Goal: Task Accomplishment & Management: Complete application form

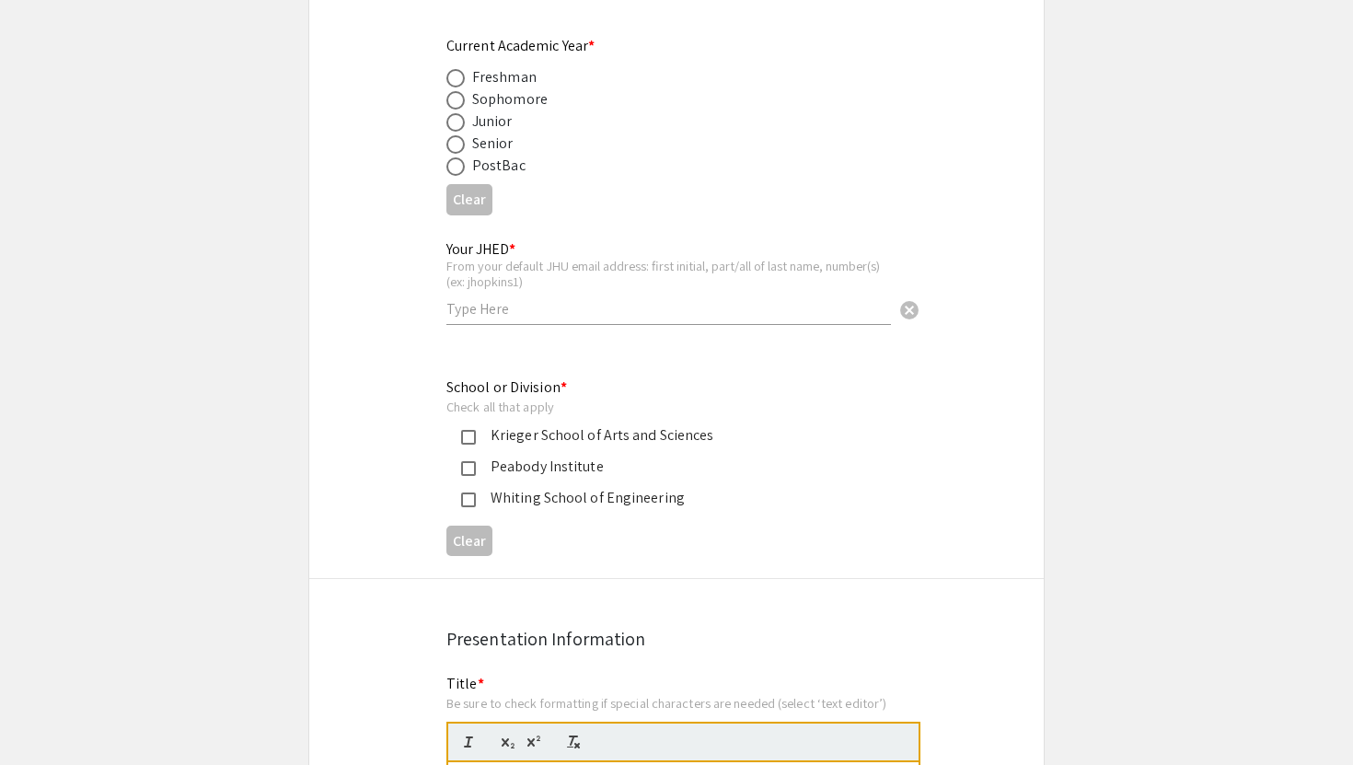
scroll to position [739, 0]
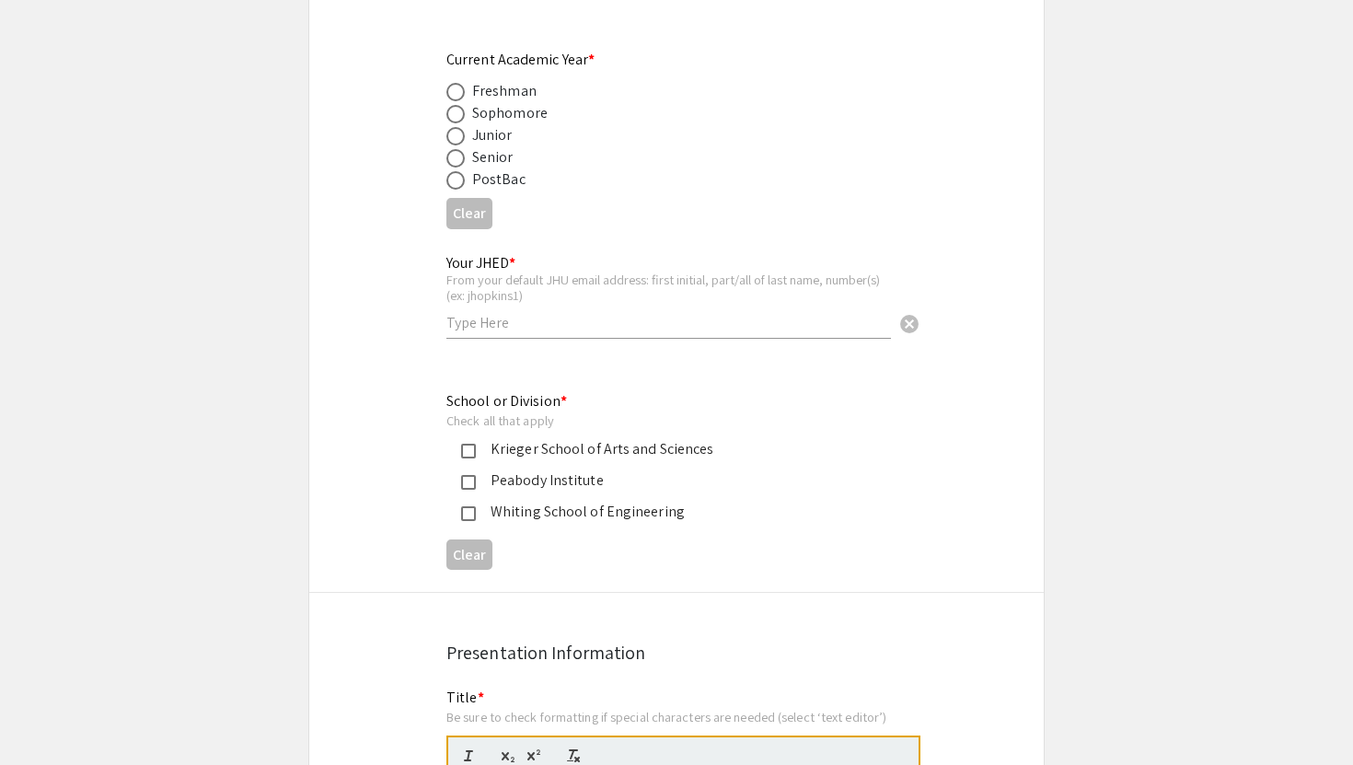
click at [459, 142] on span at bounding box center [455, 136] width 18 height 18
click at [459, 142] on input "radio" at bounding box center [455, 136] width 18 height 18
radio input "true"
click at [504, 331] on input "text" at bounding box center [668, 322] width 445 height 19
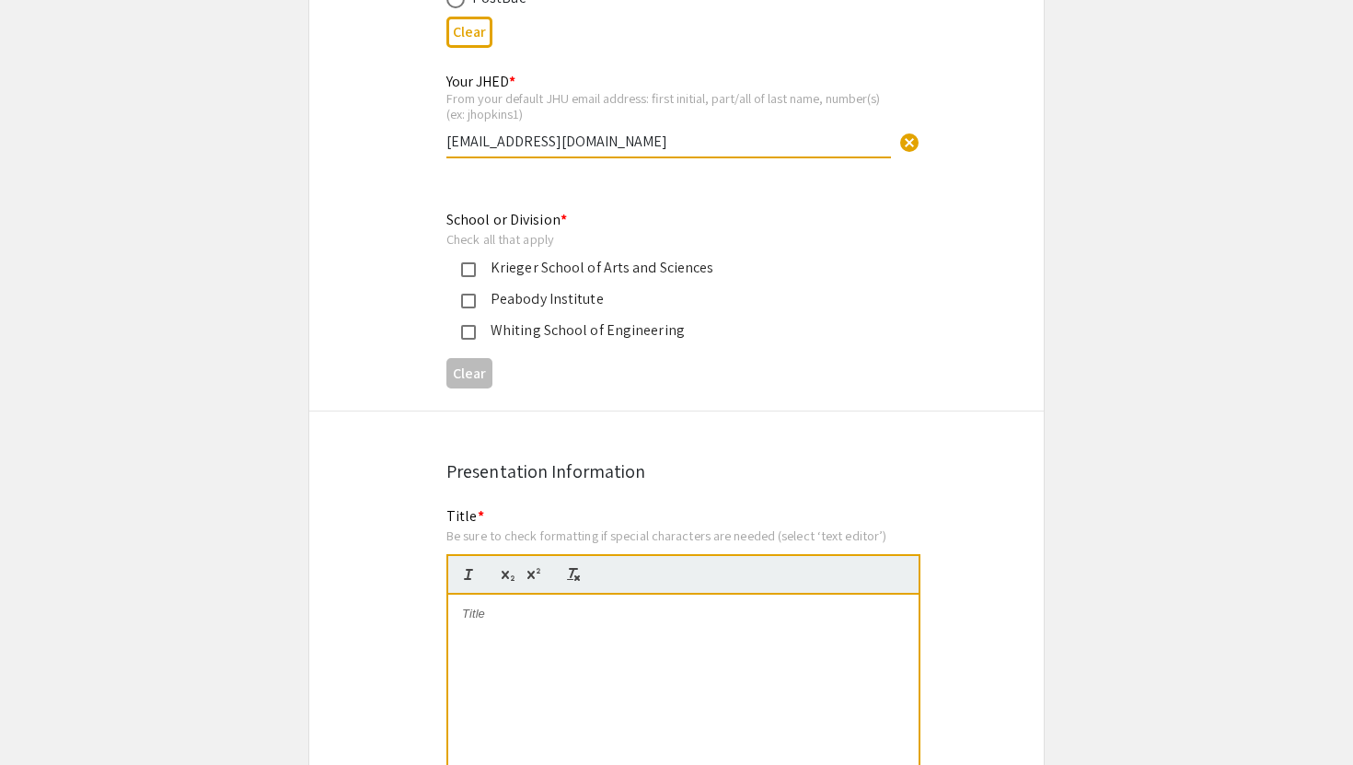
scroll to position [921, 0]
type input "[EMAIL_ADDRESS][DOMAIN_NAME]"
click at [511, 270] on div "Krieger School of Arts and Sciences" at bounding box center [669, 267] width 387 height 22
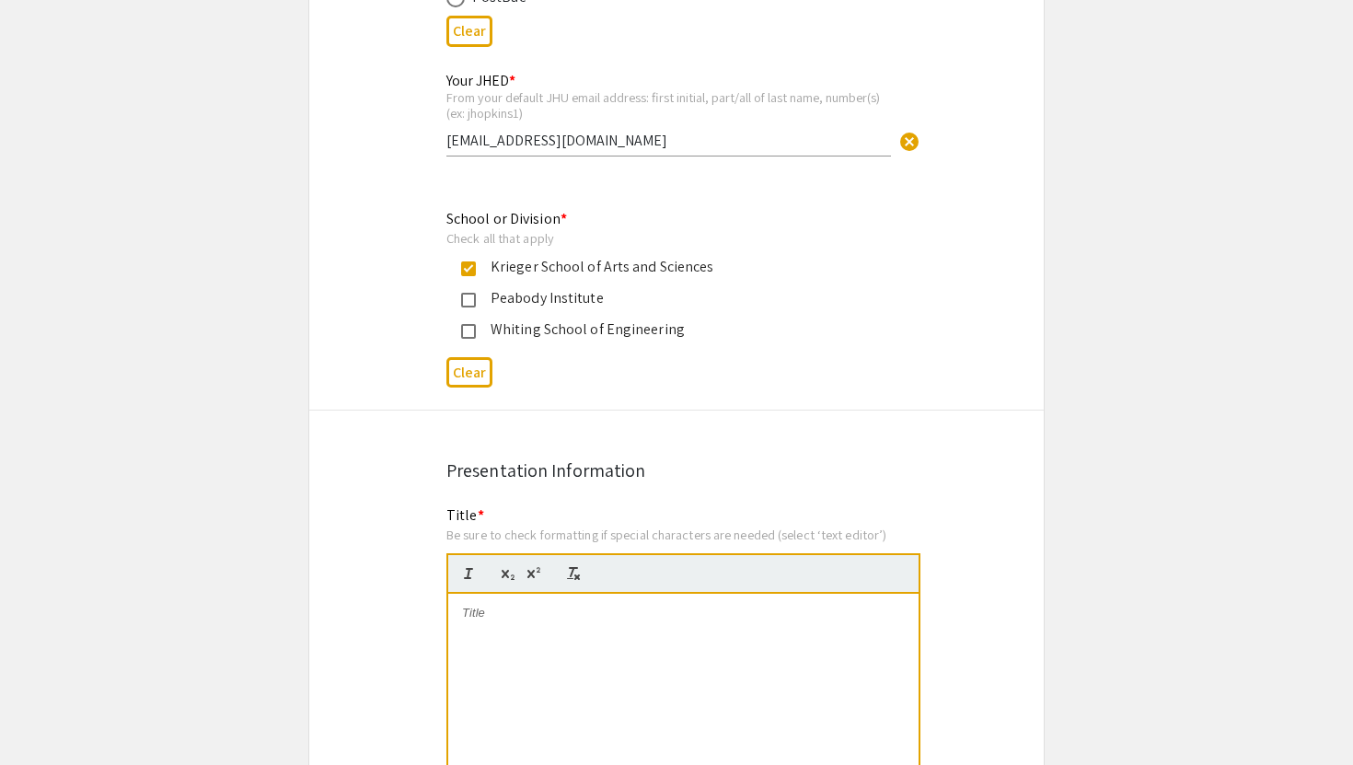
scroll to position [1435, 0]
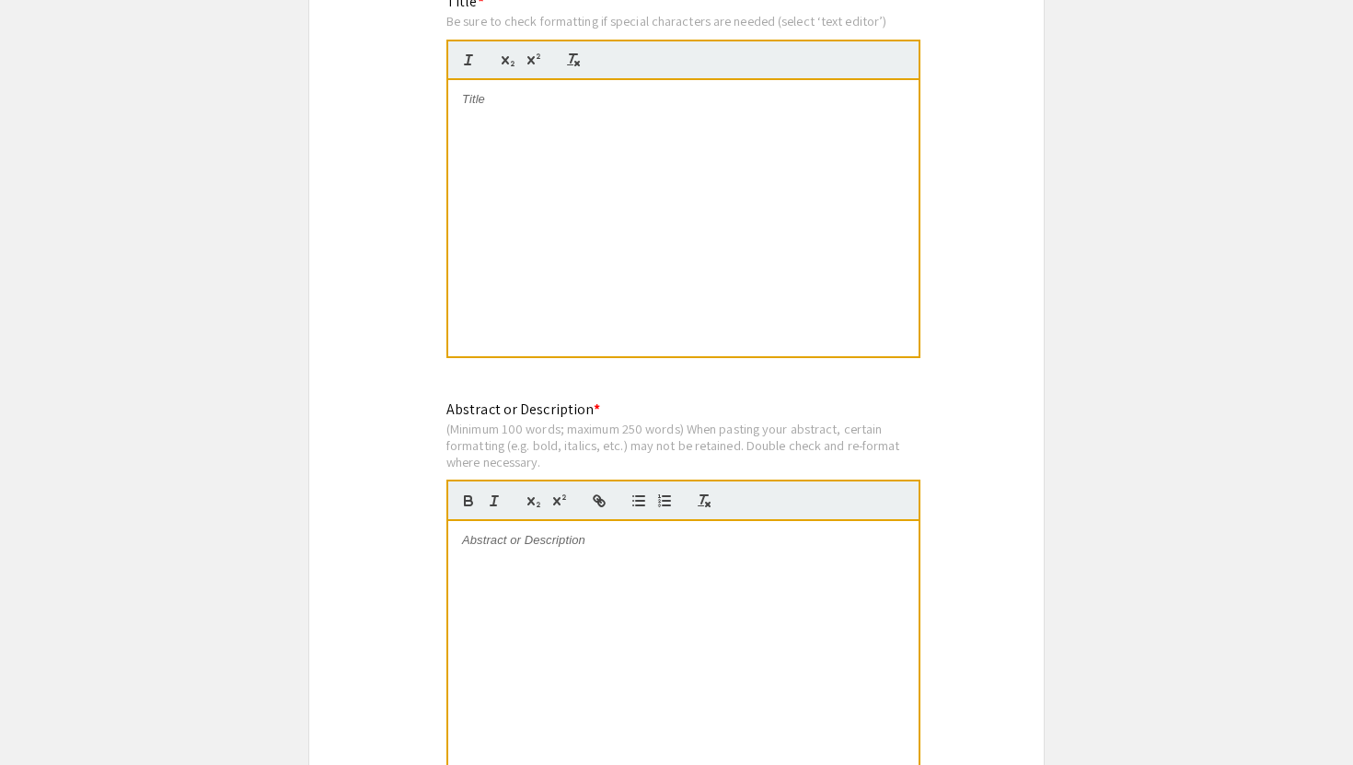
click at [610, 191] on div at bounding box center [683, 218] width 470 height 276
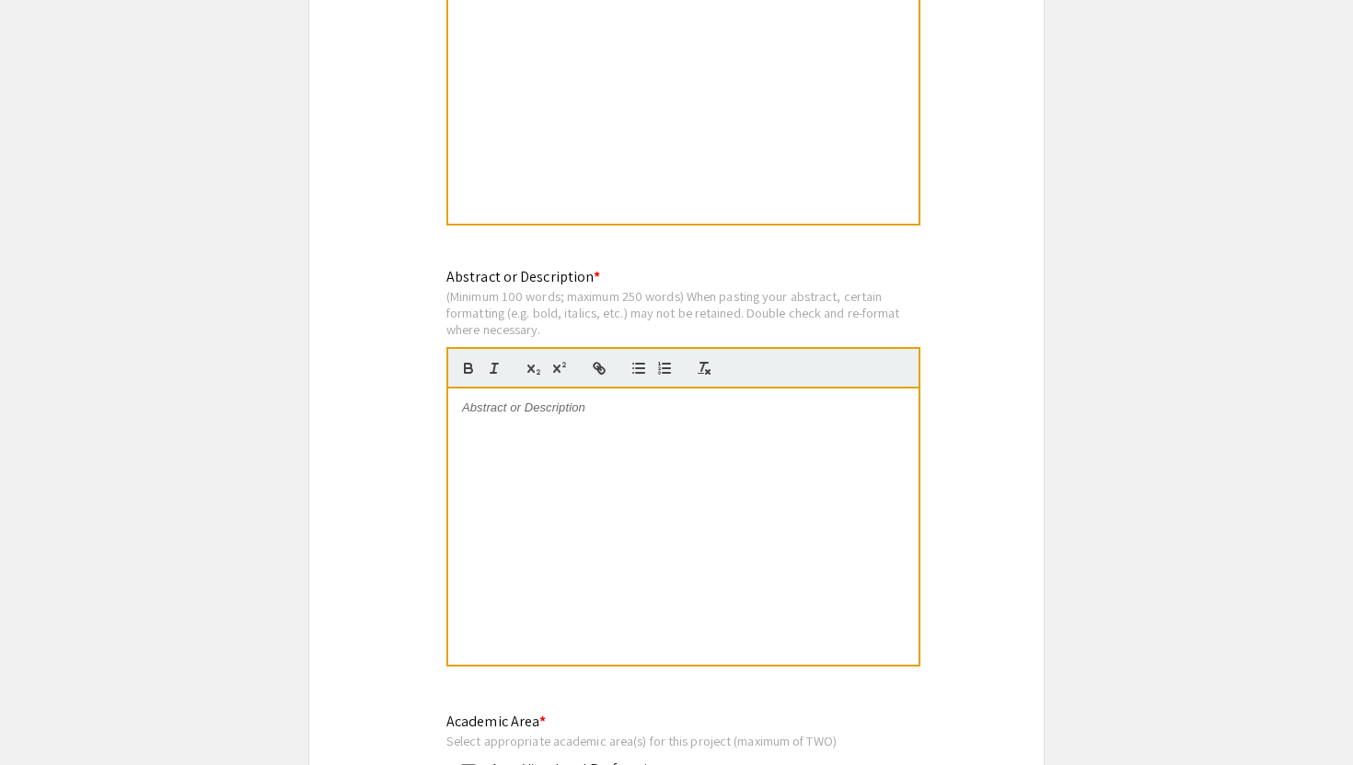
scroll to position [1585, 0]
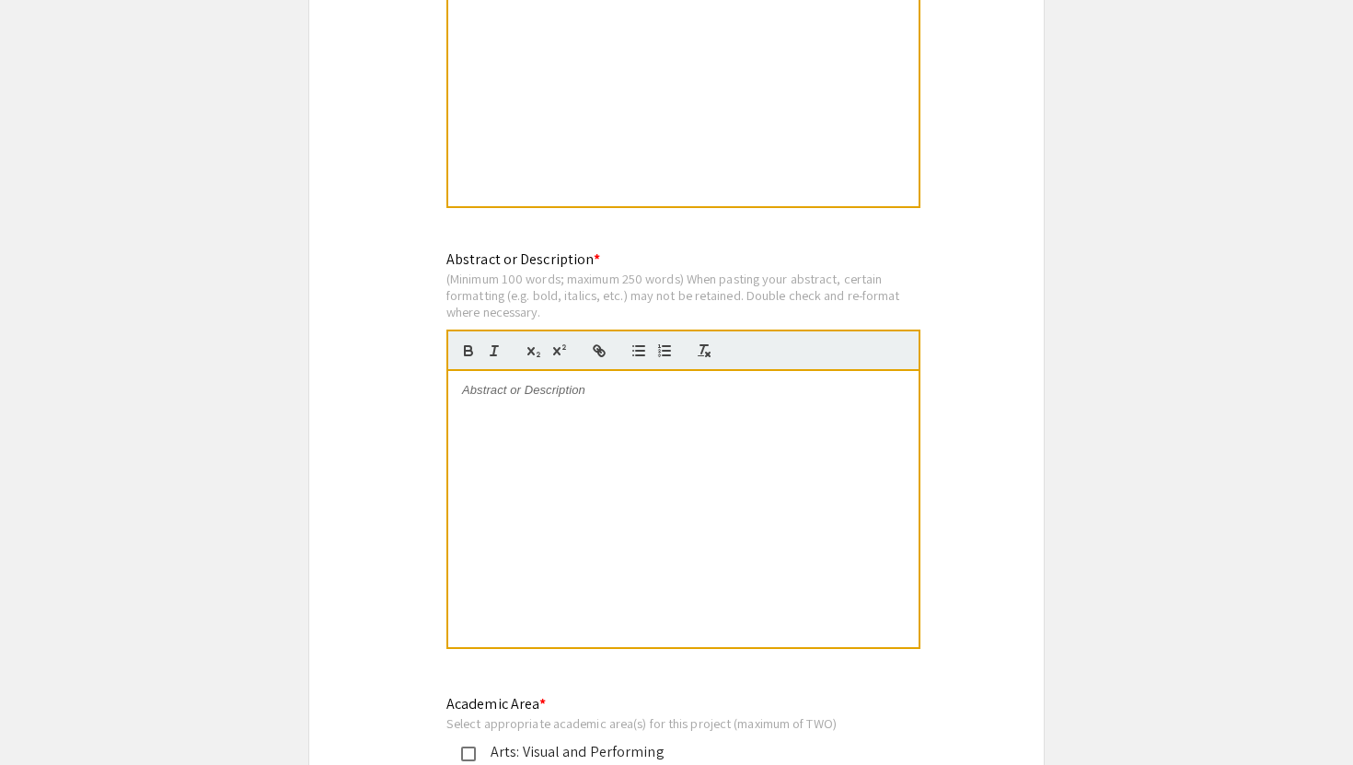
click at [531, 461] on div at bounding box center [683, 509] width 470 height 276
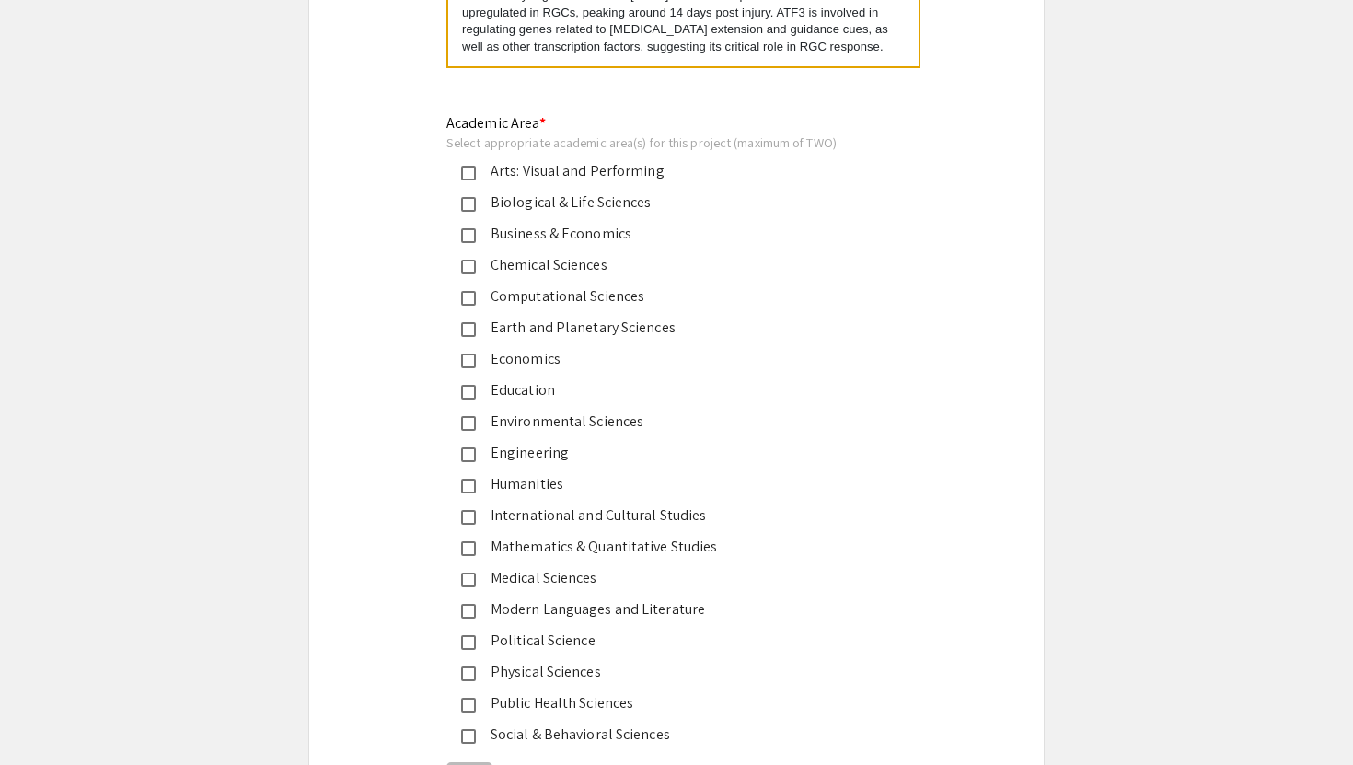
scroll to position [2162, 0]
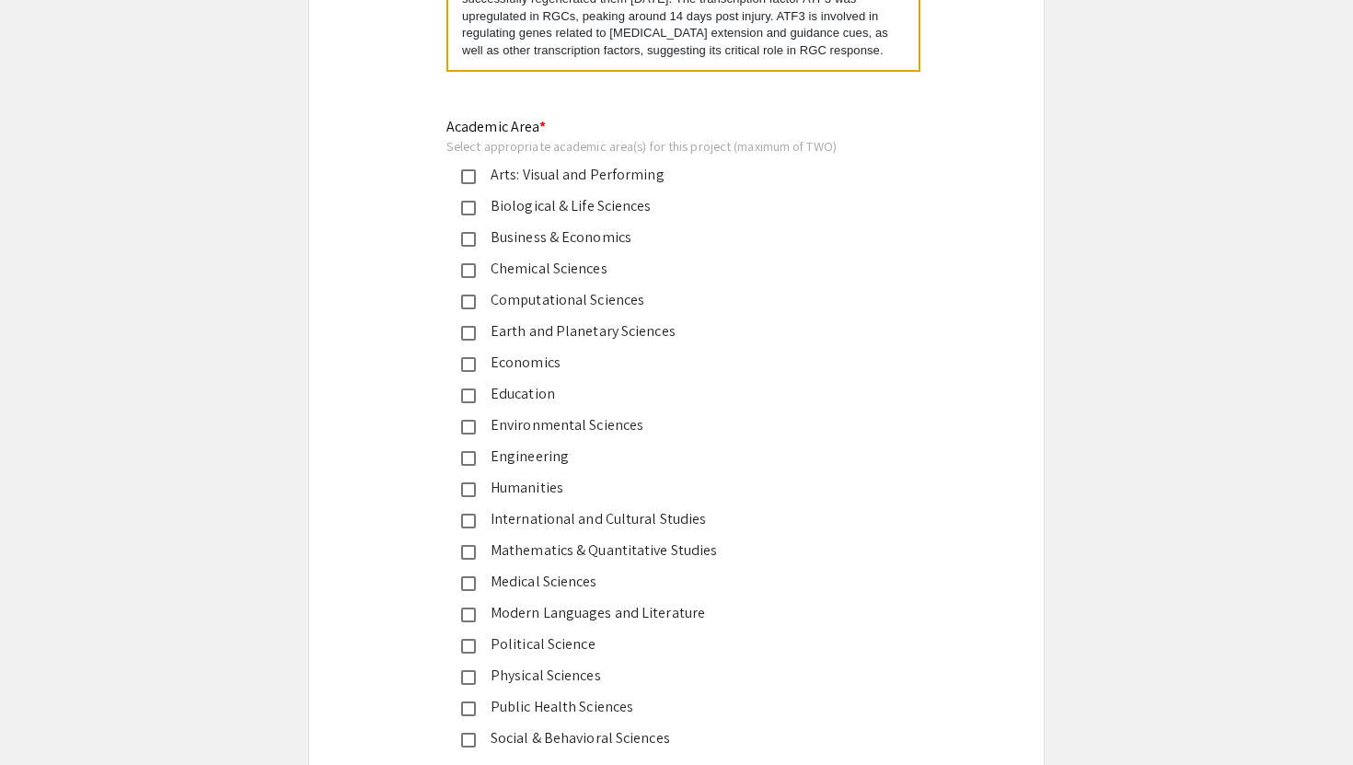
click at [625, 204] on div "Biological & Life Sciences" at bounding box center [669, 206] width 387 height 22
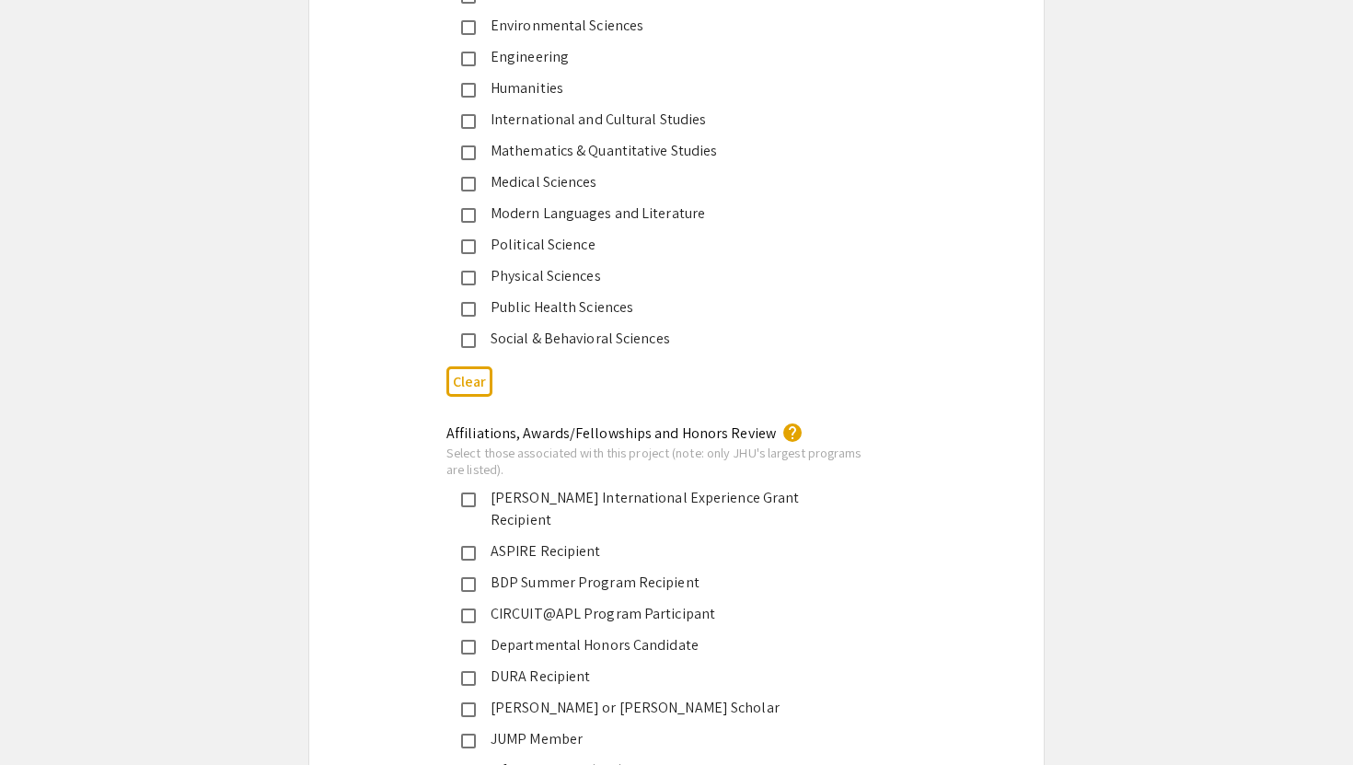
scroll to position [2864, 0]
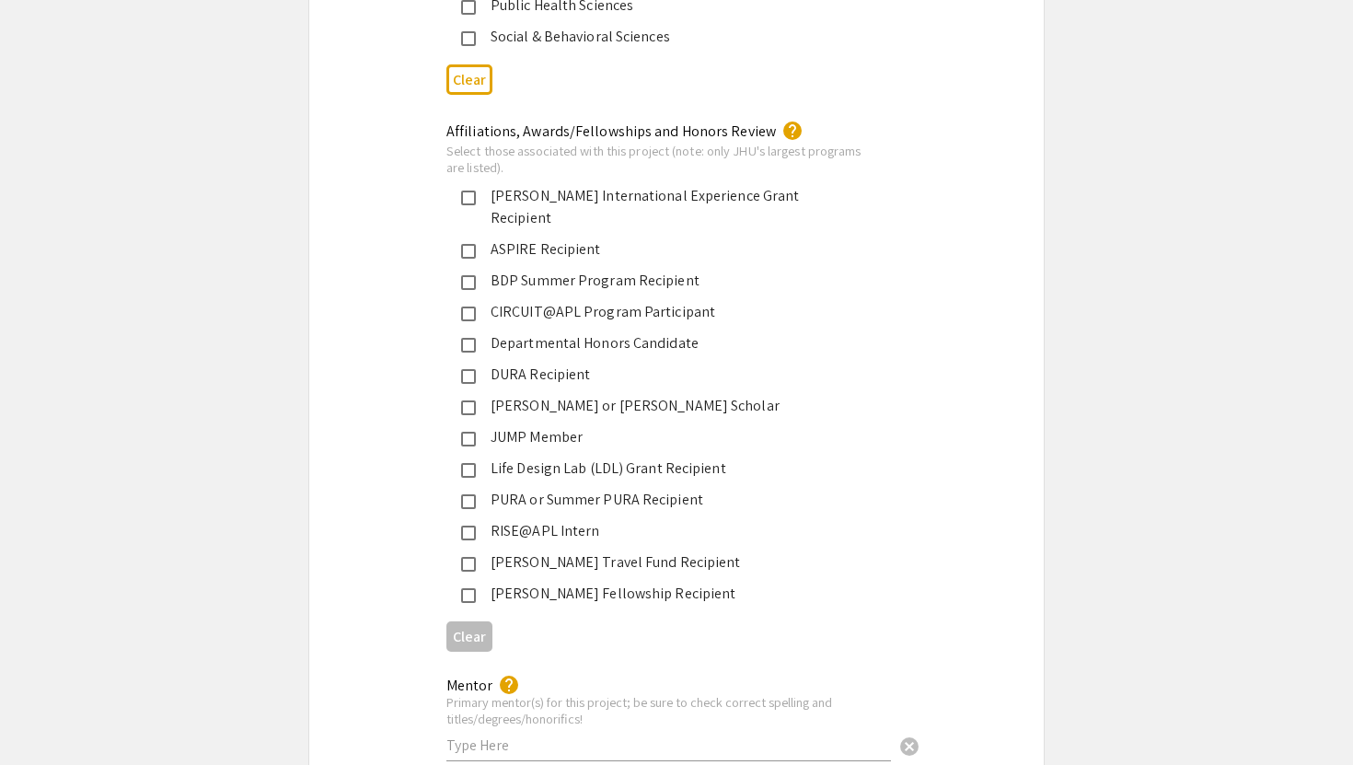
click at [621, 489] on div "PURA or Summer PURA Recipient" at bounding box center [669, 500] width 387 height 22
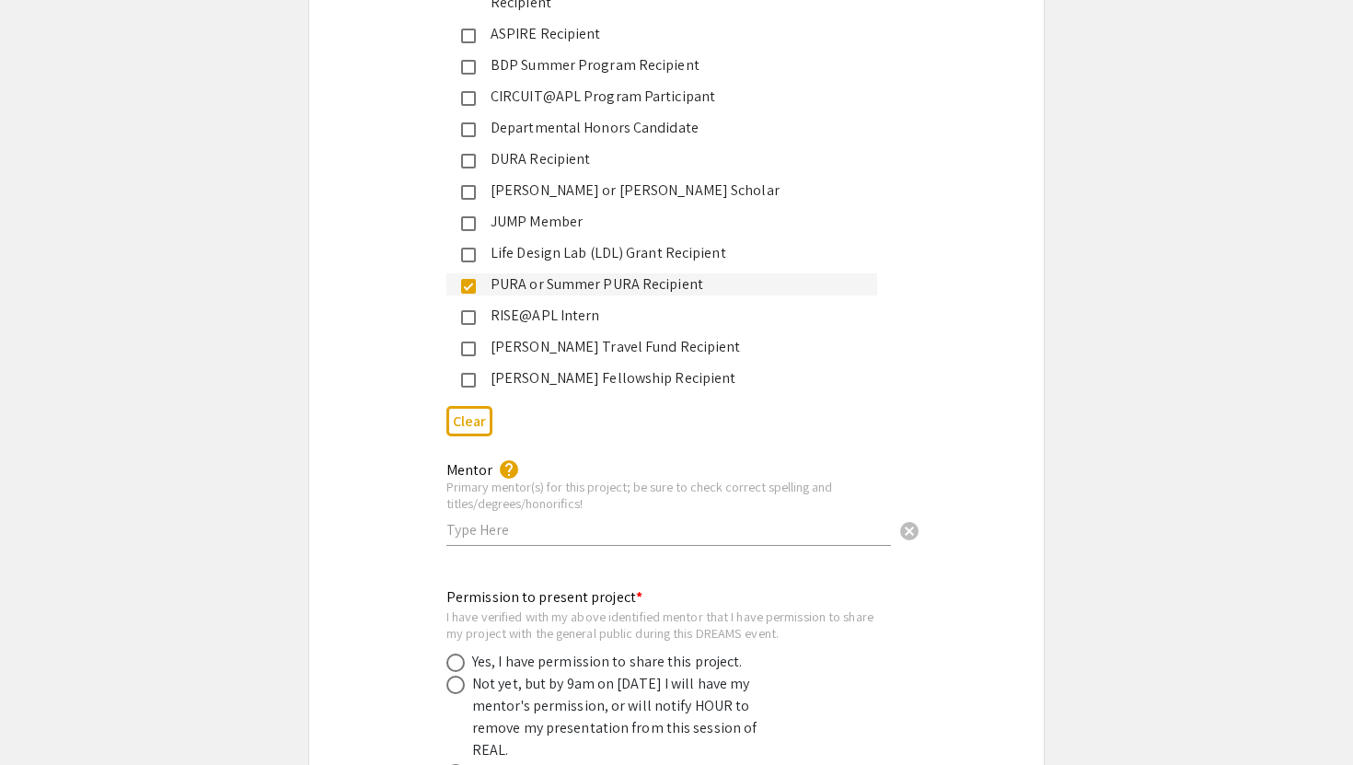
scroll to position [3406, 0]
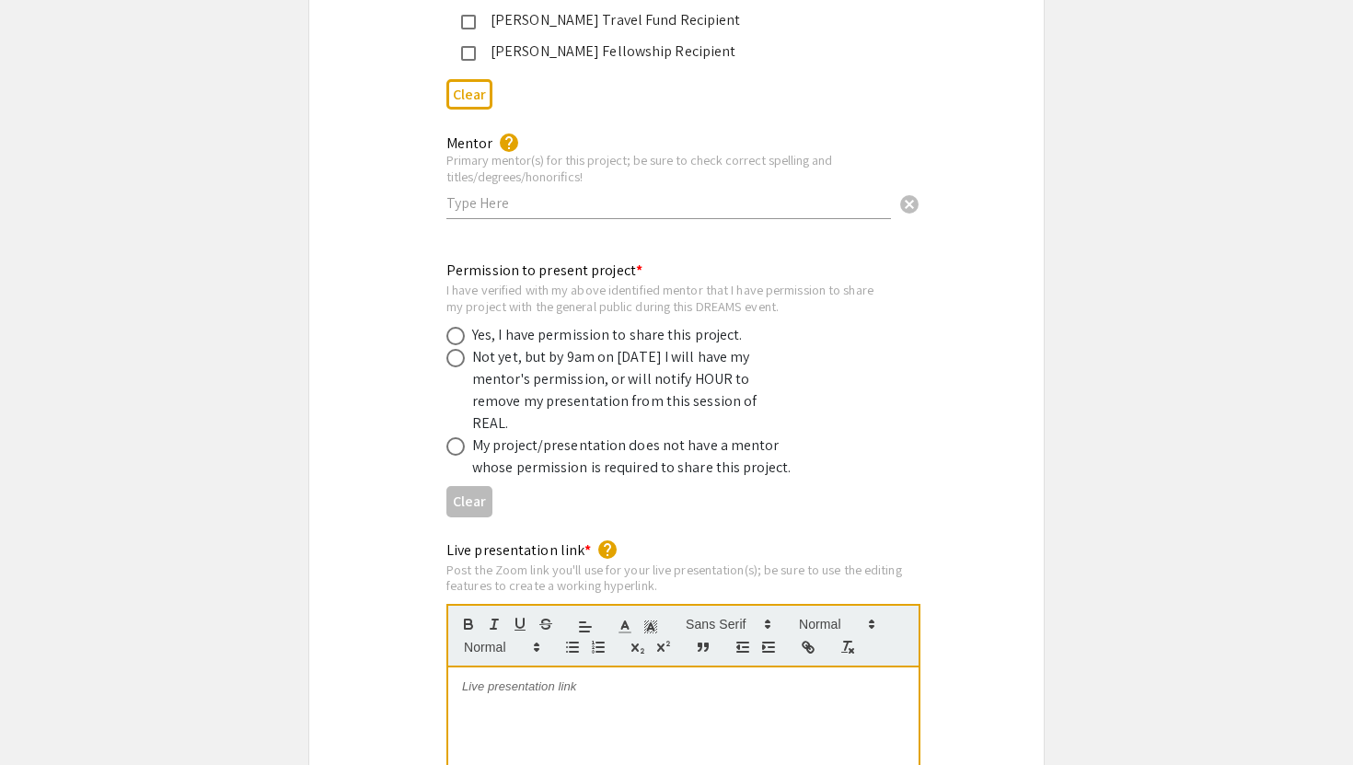
click at [654, 193] on input "text" at bounding box center [668, 202] width 445 height 19
type input "[PERSON_NAME]"
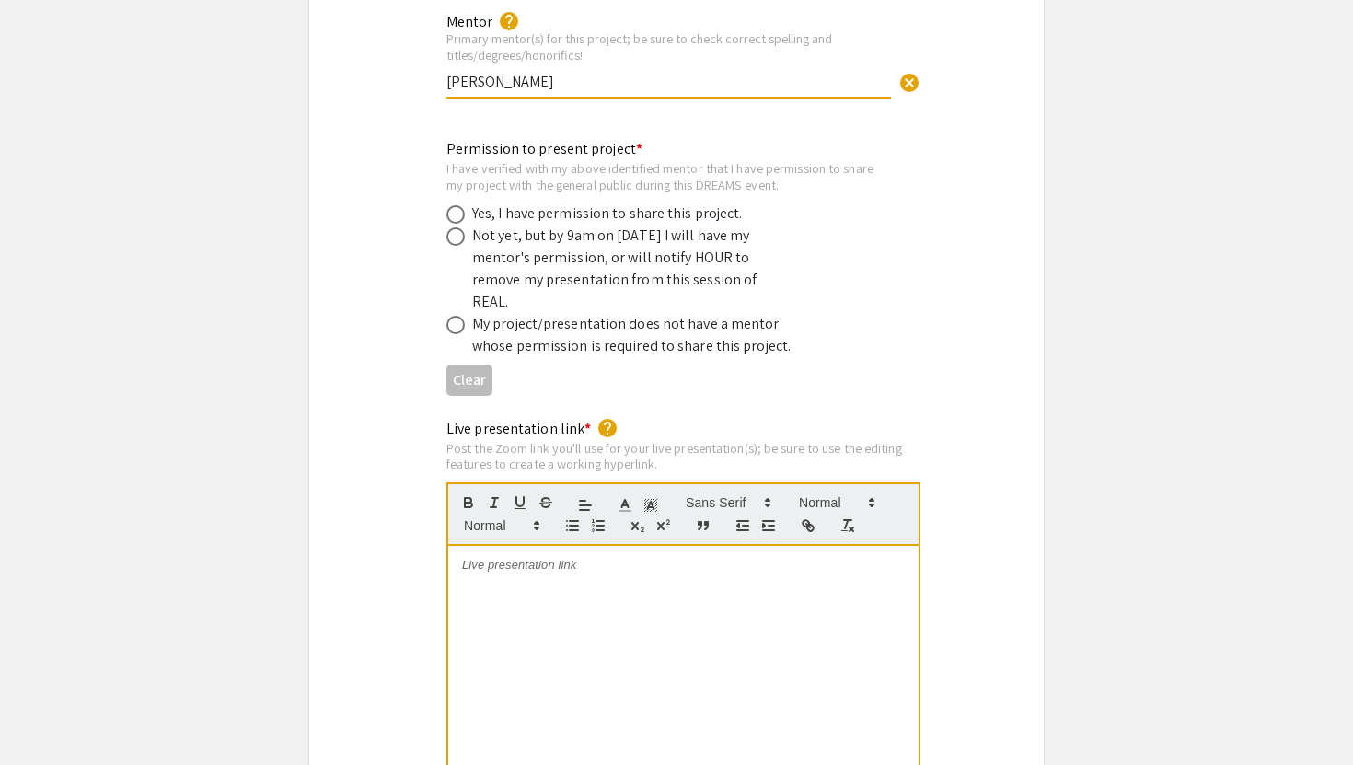
scroll to position [3526, 0]
click at [456, 206] on span at bounding box center [455, 215] width 18 height 18
click at [456, 206] on input "radio" at bounding box center [455, 215] width 18 height 18
radio input "true"
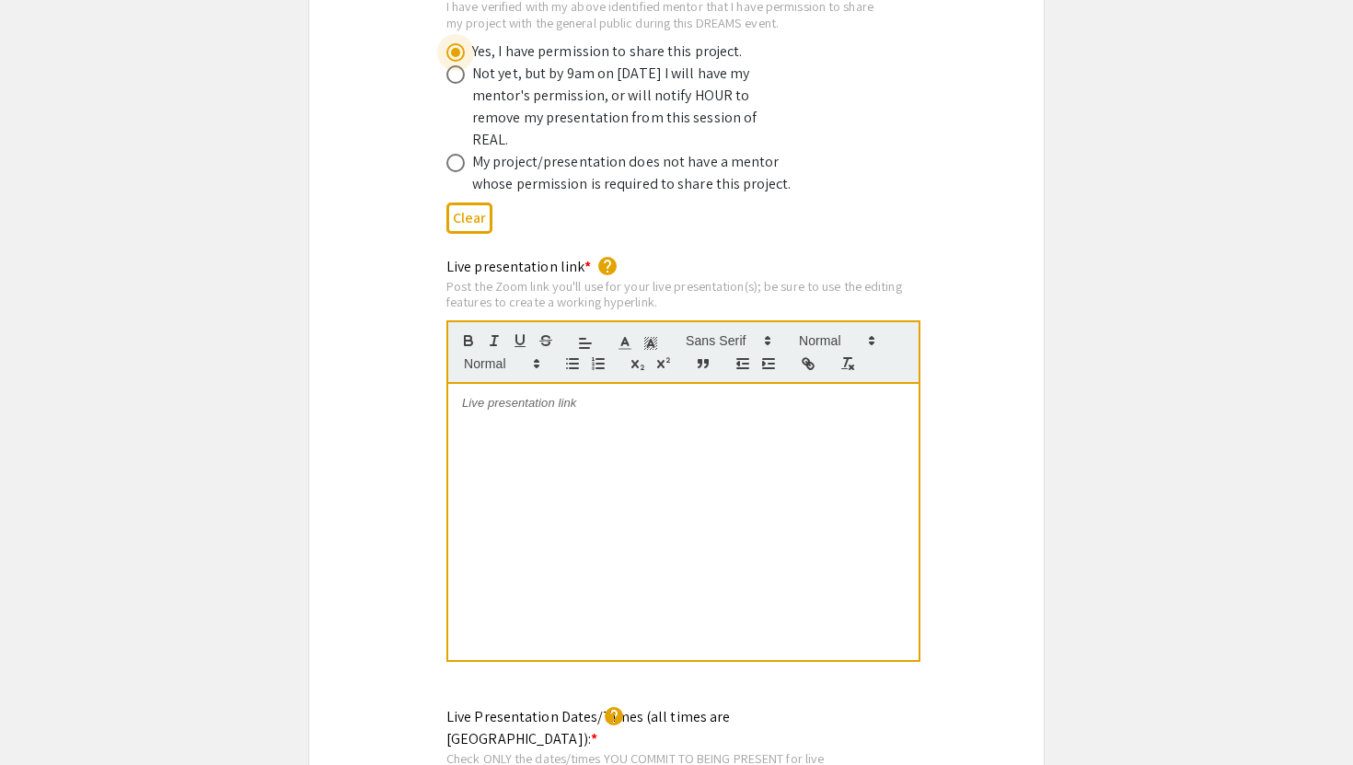
scroll to position [3857, 0]
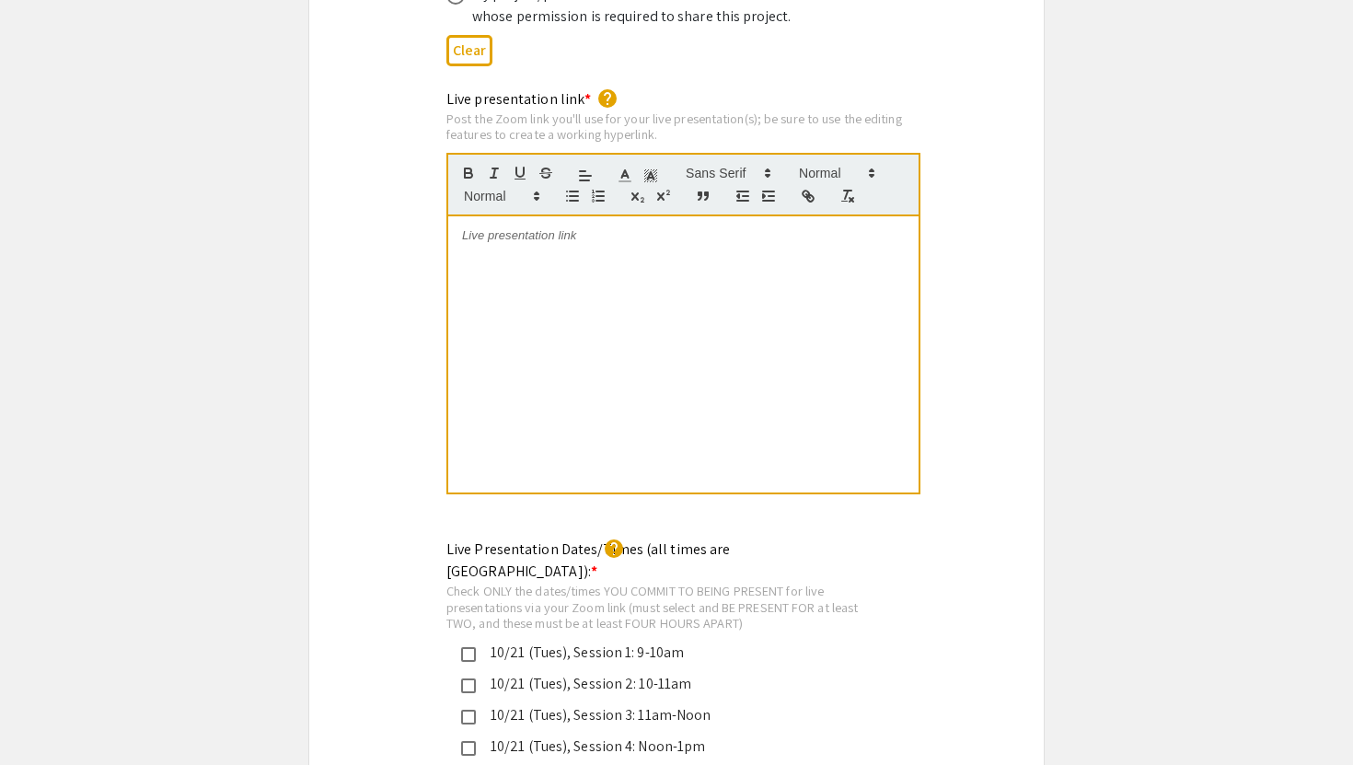
click at [562, 216] on div at bounding box center [683, 354] width 470 height 276
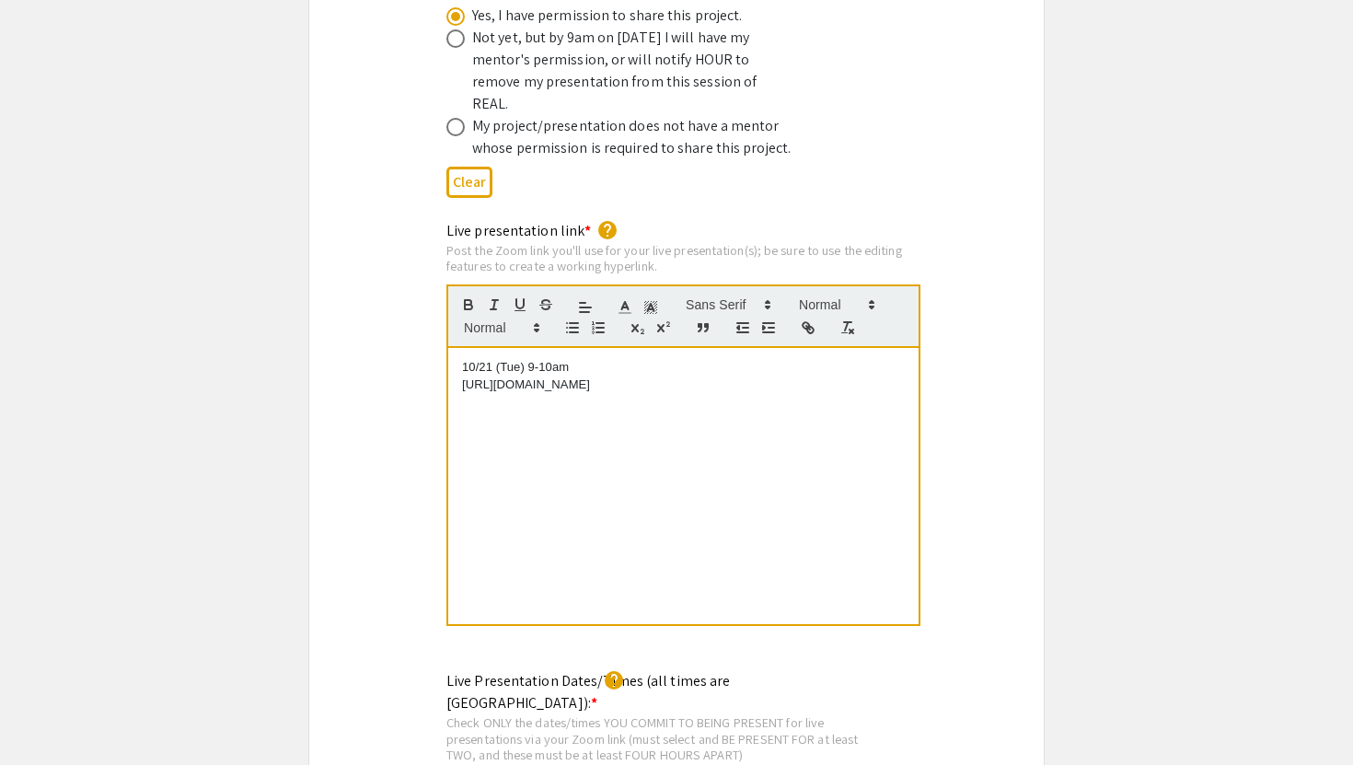
scroll to position [3776, 0]
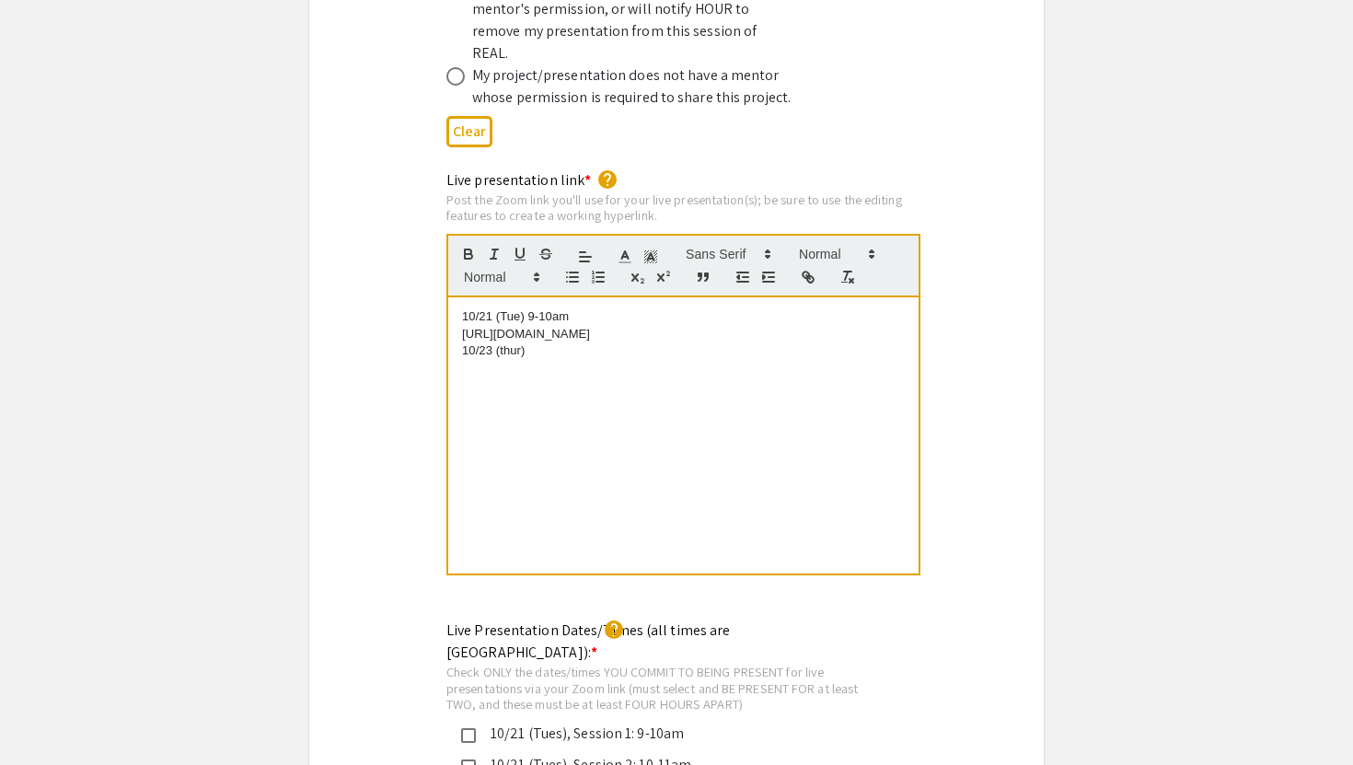
click at [503, 342] on p "10/23 (thur)" at bounding box center [683, 350] width 443 height 17
click at [582, 342] on p "10/23 (Thur)" at bounding box center [683, 350] width 443 height 17
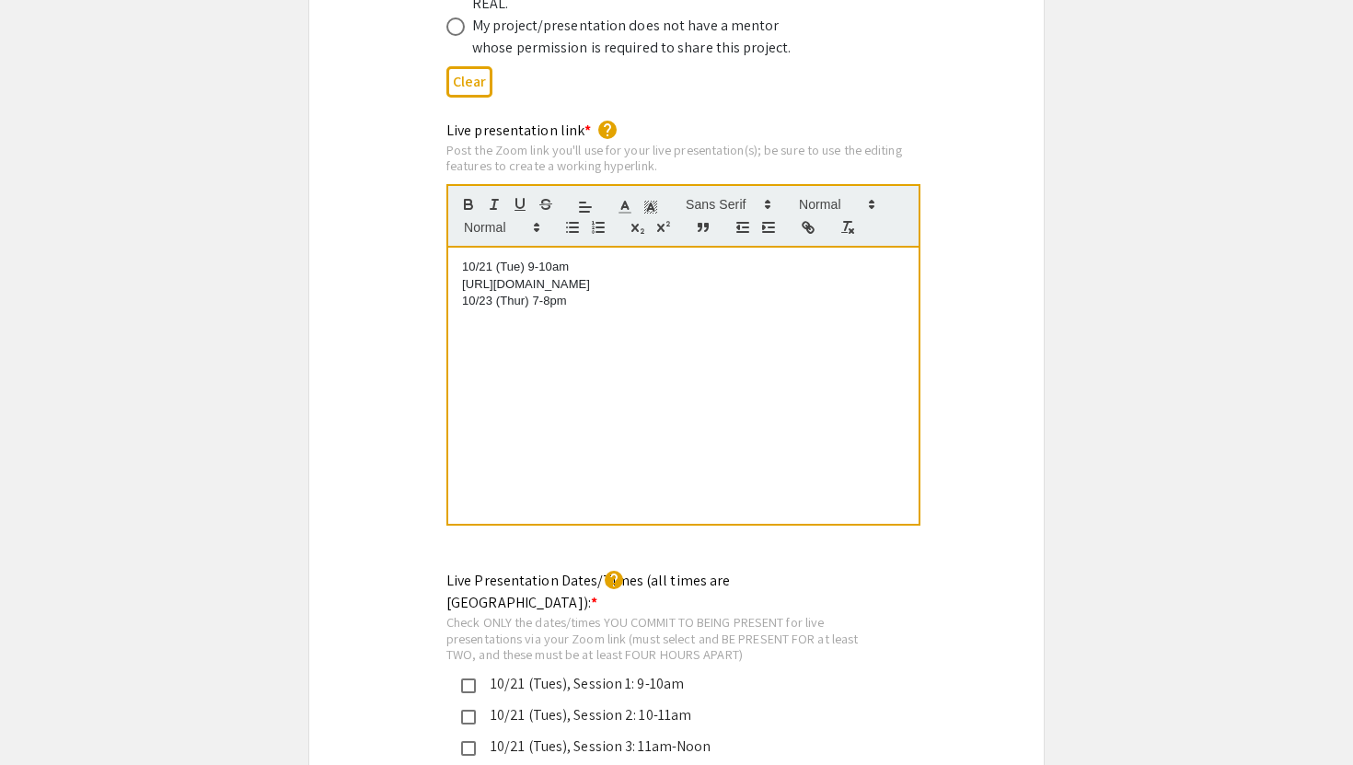
scroll to position [0, 0]
drag, startPoint x: 867, startPoint y: 281, endPoint x: 401, endPoint y: 280, distance: 465.7
click at [401, 280] on div "Live presentation link * help Post the Zoom link you'll use for your live prese…" at bounding box center [676, 336] width 735 height 433
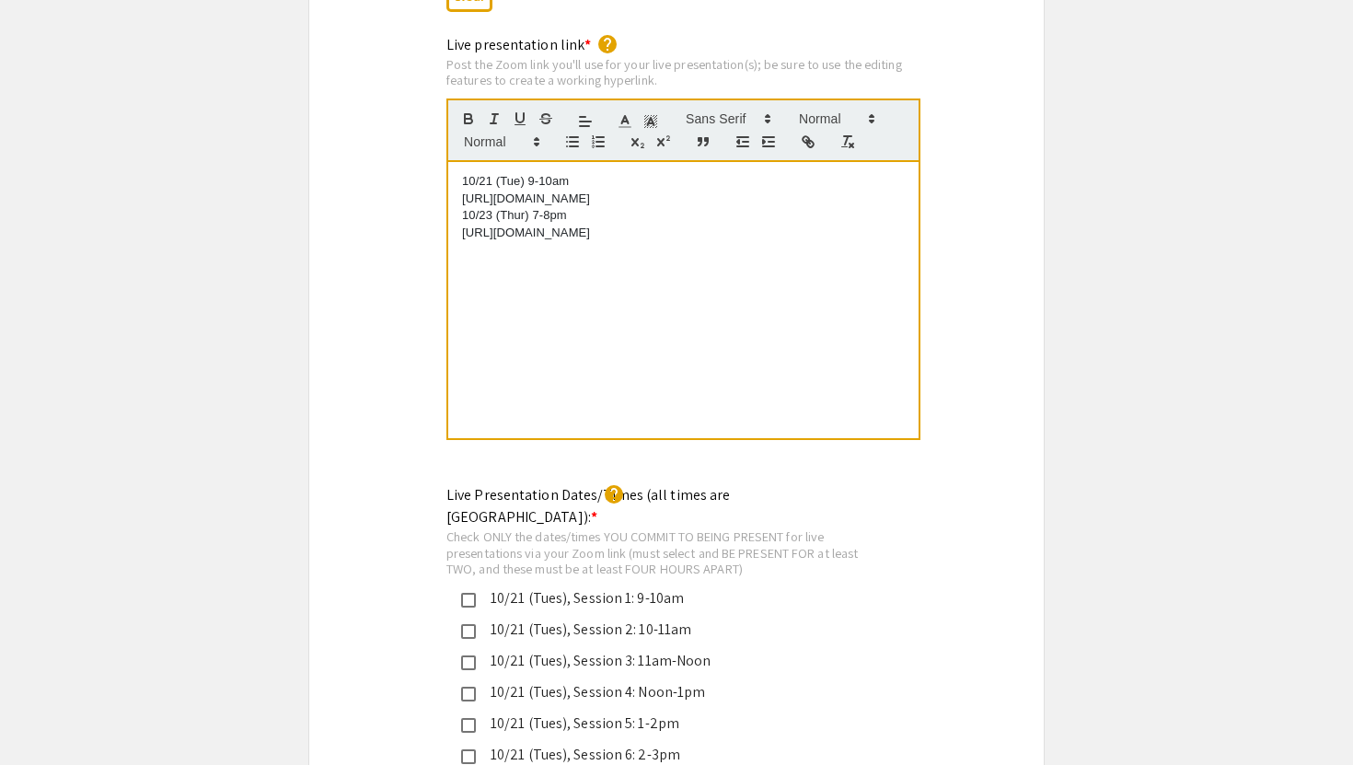
scroll to position [4141, 0]
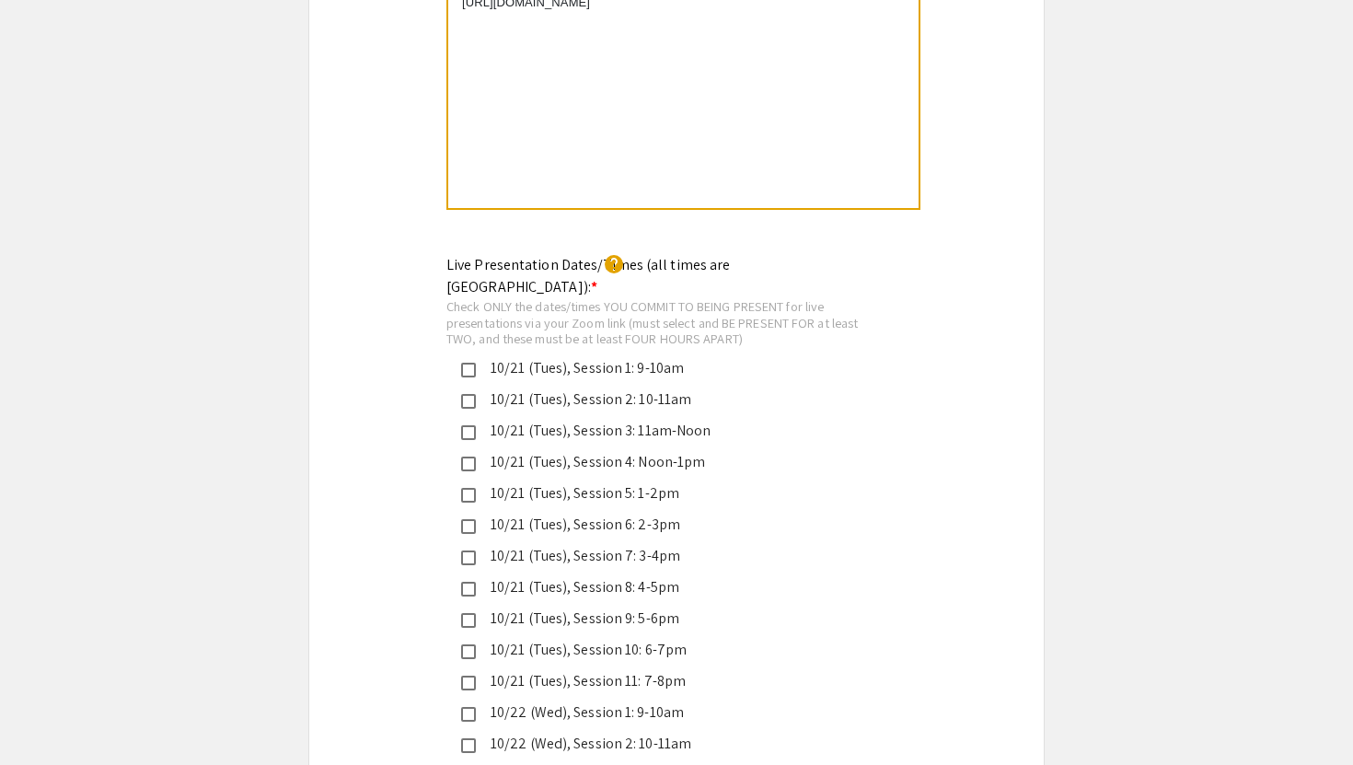
click at [678, 357] on div "10/21 (Tues), Session 1: 9-10am" at bounding box center [669, 368] width 387 height 22
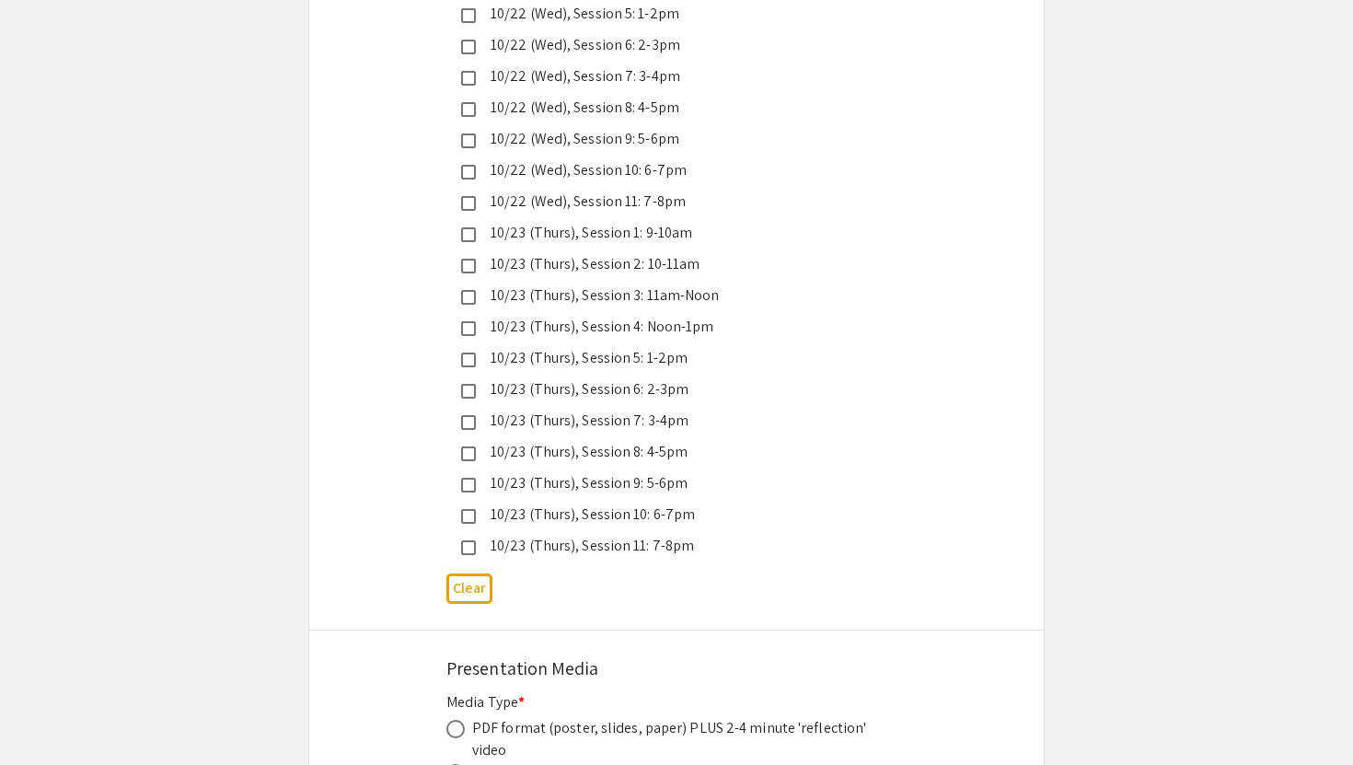
scroll to position [5185, 0]
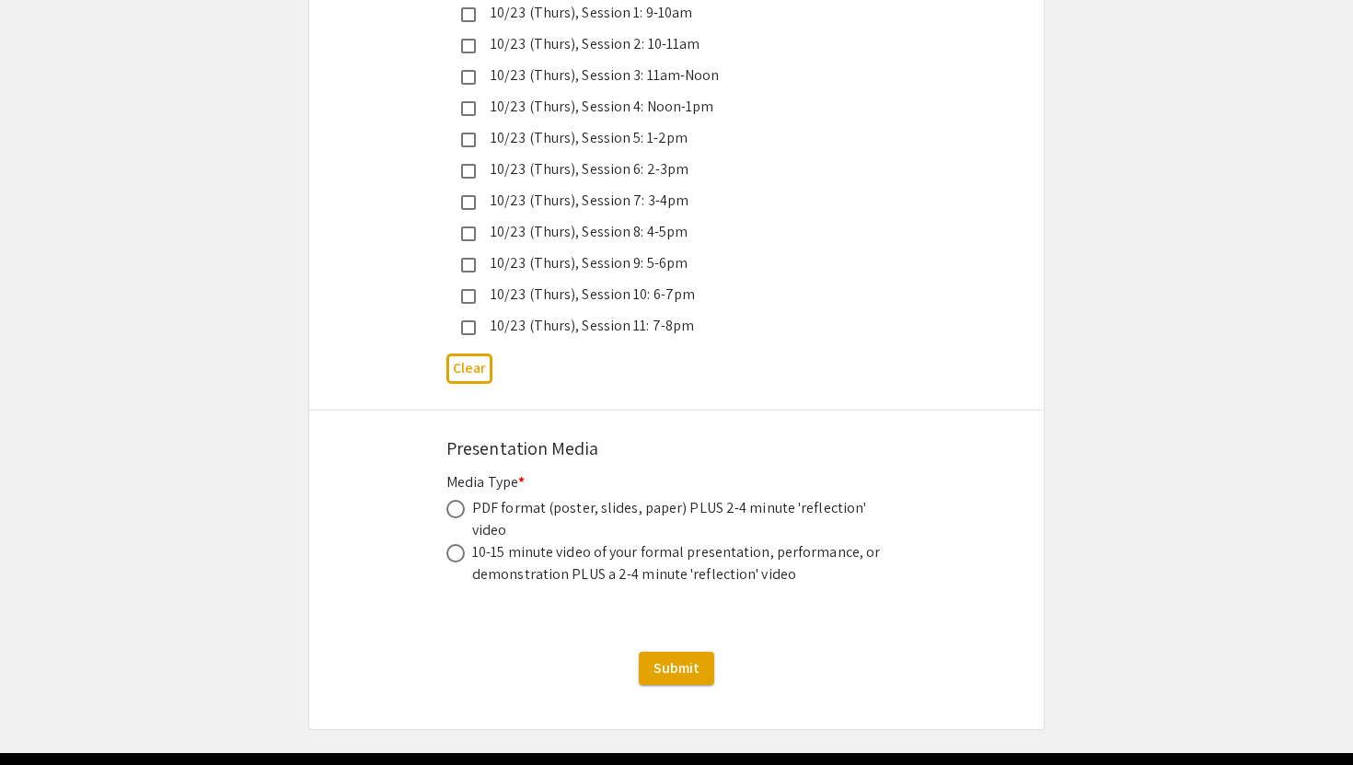
click at [666, 315] on div "10/23 (Thurs), Session 11: 7-8pm" at bounding box center [669, 326] width 387 height 22
click at [456, 500] on span at bounding box center [455, 509] width 18 height 18
click at [456, 500] on input "radio" at bounding box center [455, 509] width 18 height 18
radio input "true"
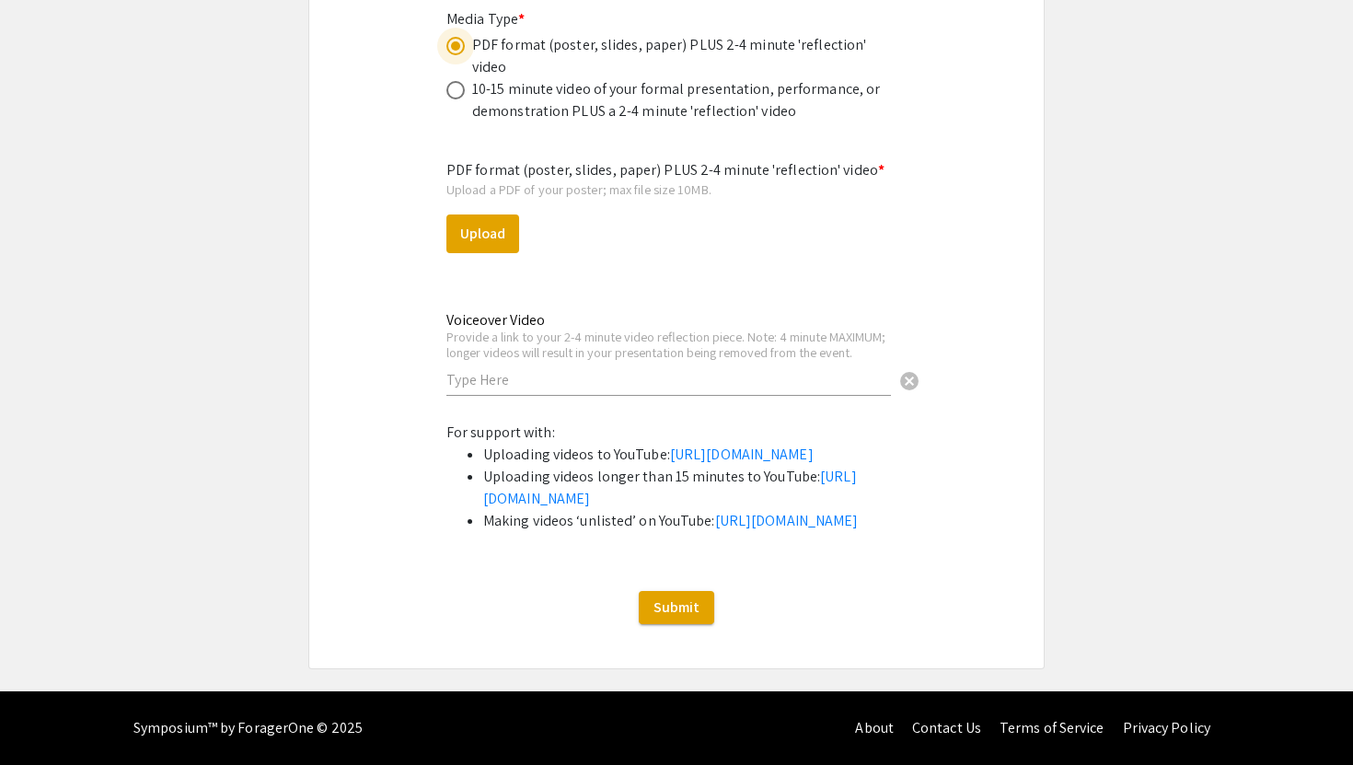
scroll to position [5663, 0]
click at [659, 370] on input "text" at bounding box center [668, 379] width 445 height 19
paste input "[URL][DOMAIN_NAME]"
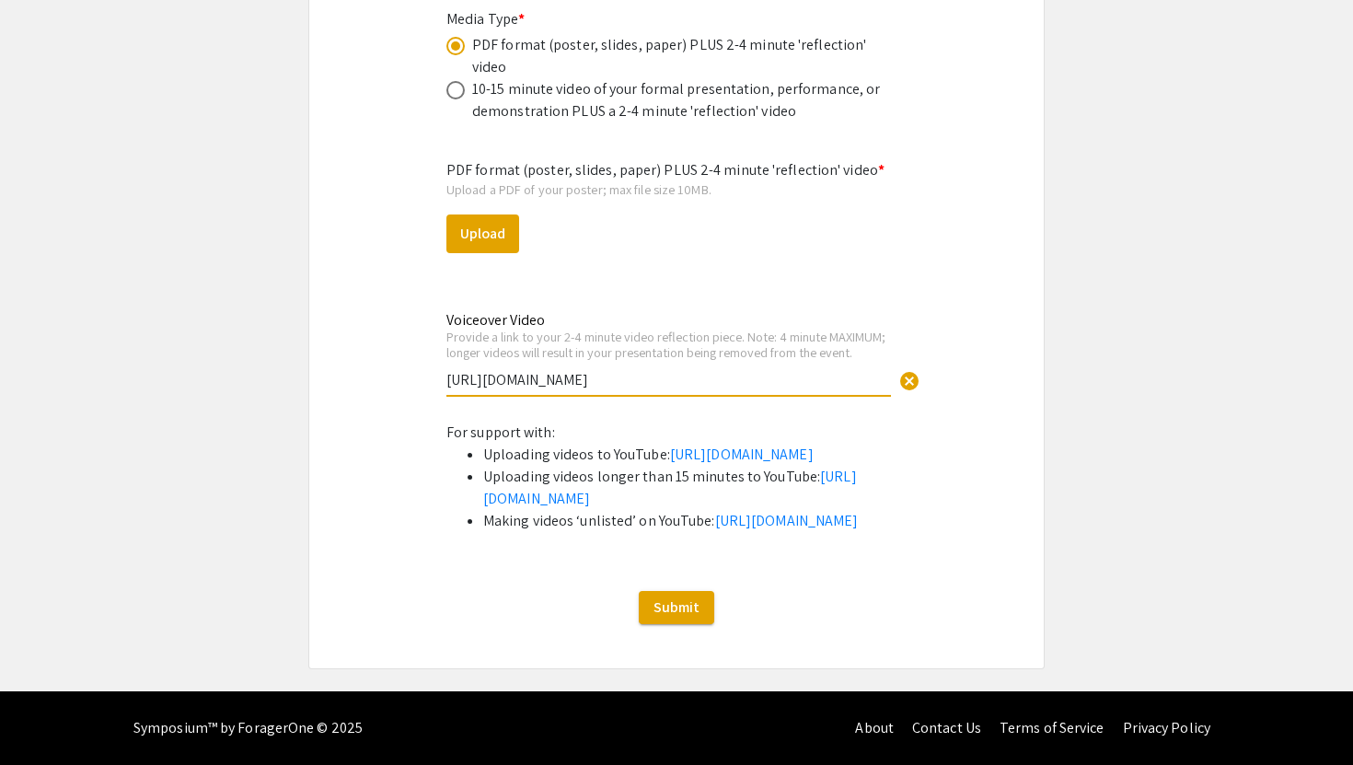
type input "[URL][DOMAIN_NAME]"
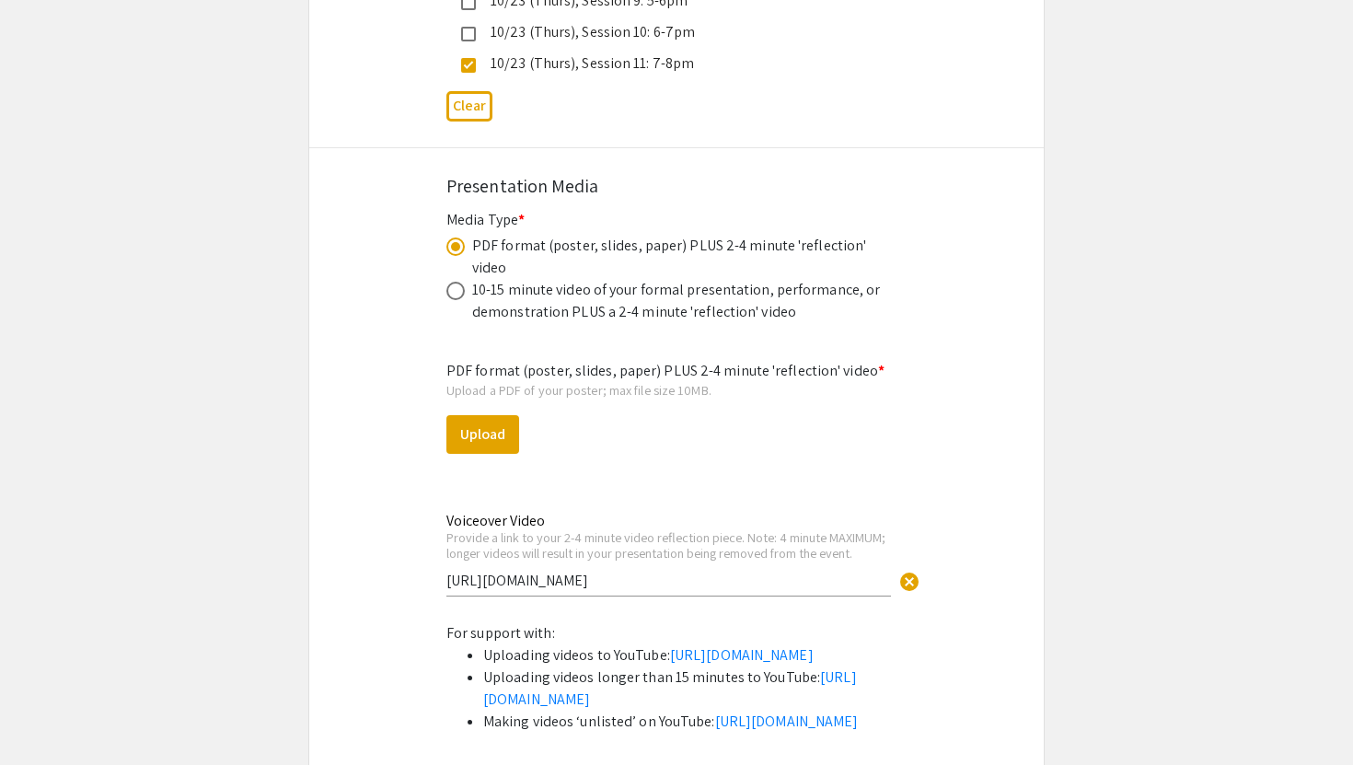
scroll to position [5436, 0]
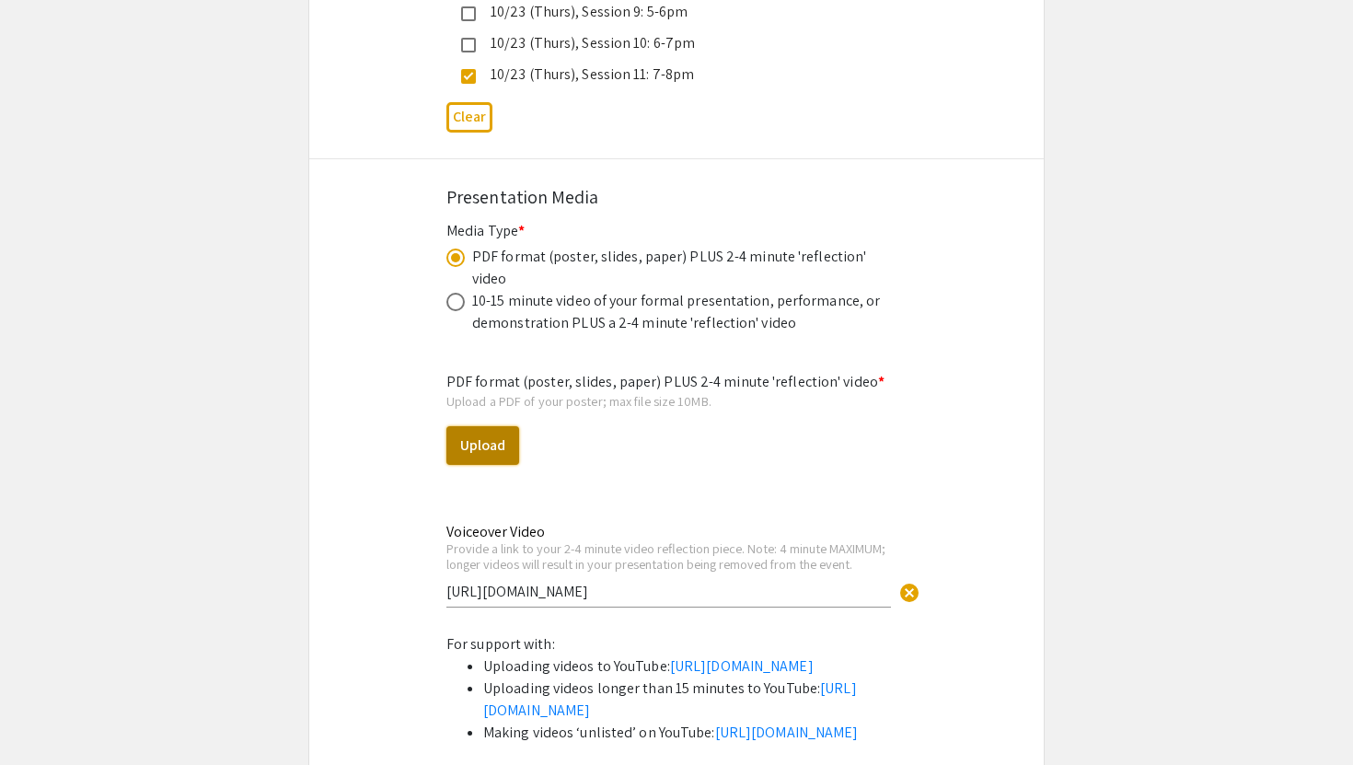
click at [492, 426] on button "Upload" at bounding box center [482, 445] width 73 height 39
click at [486, 426] on button "Upload" at bounding box center [482, 445] width 73 height 39
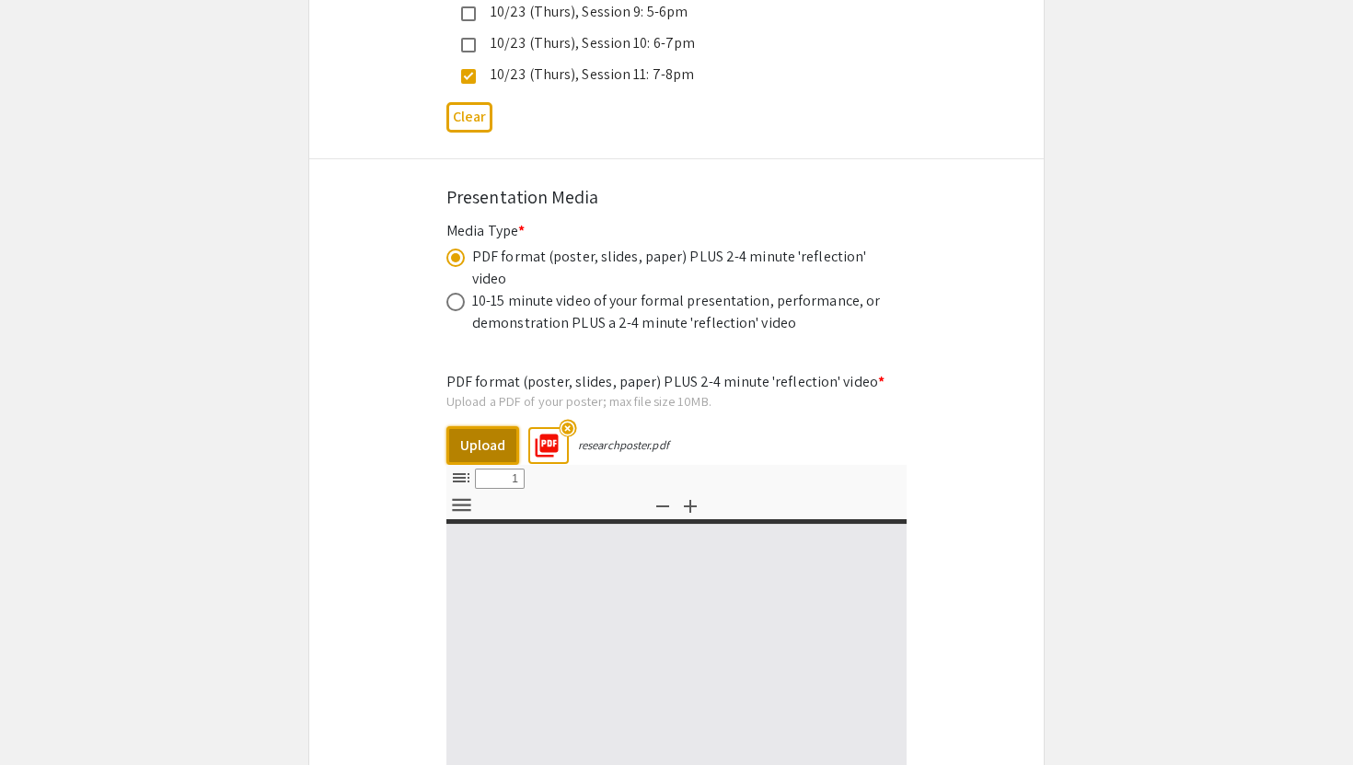
select select "custom"
type input "0"
select select "custom"
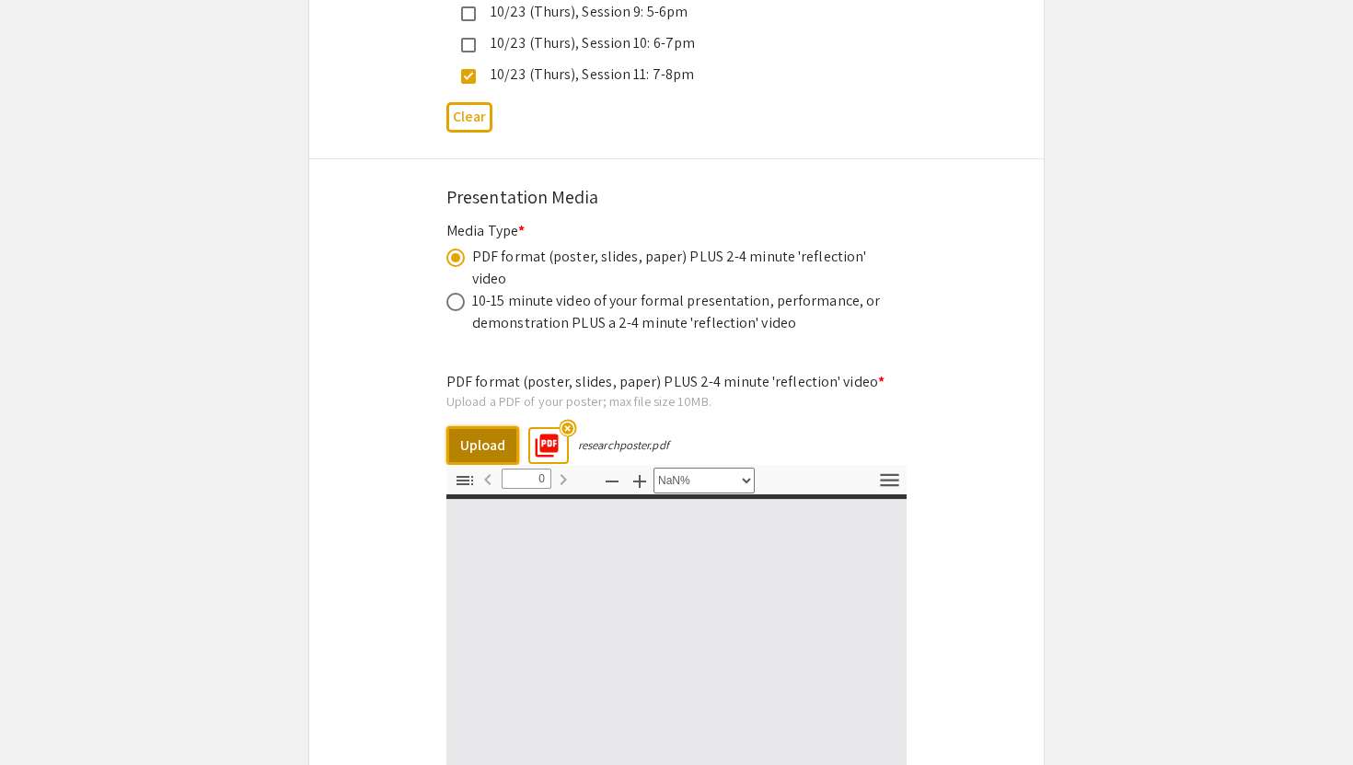
scroll to position [5782, 0]
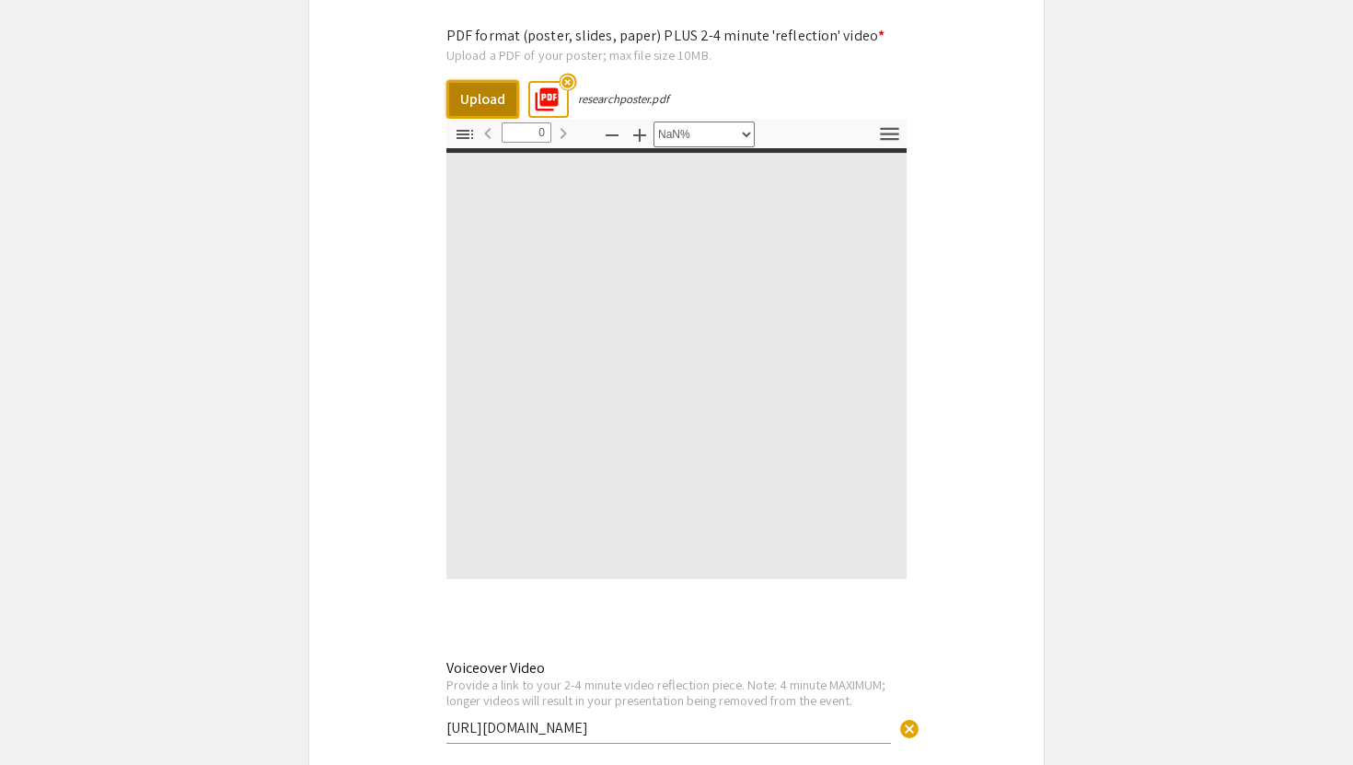
type input "1"
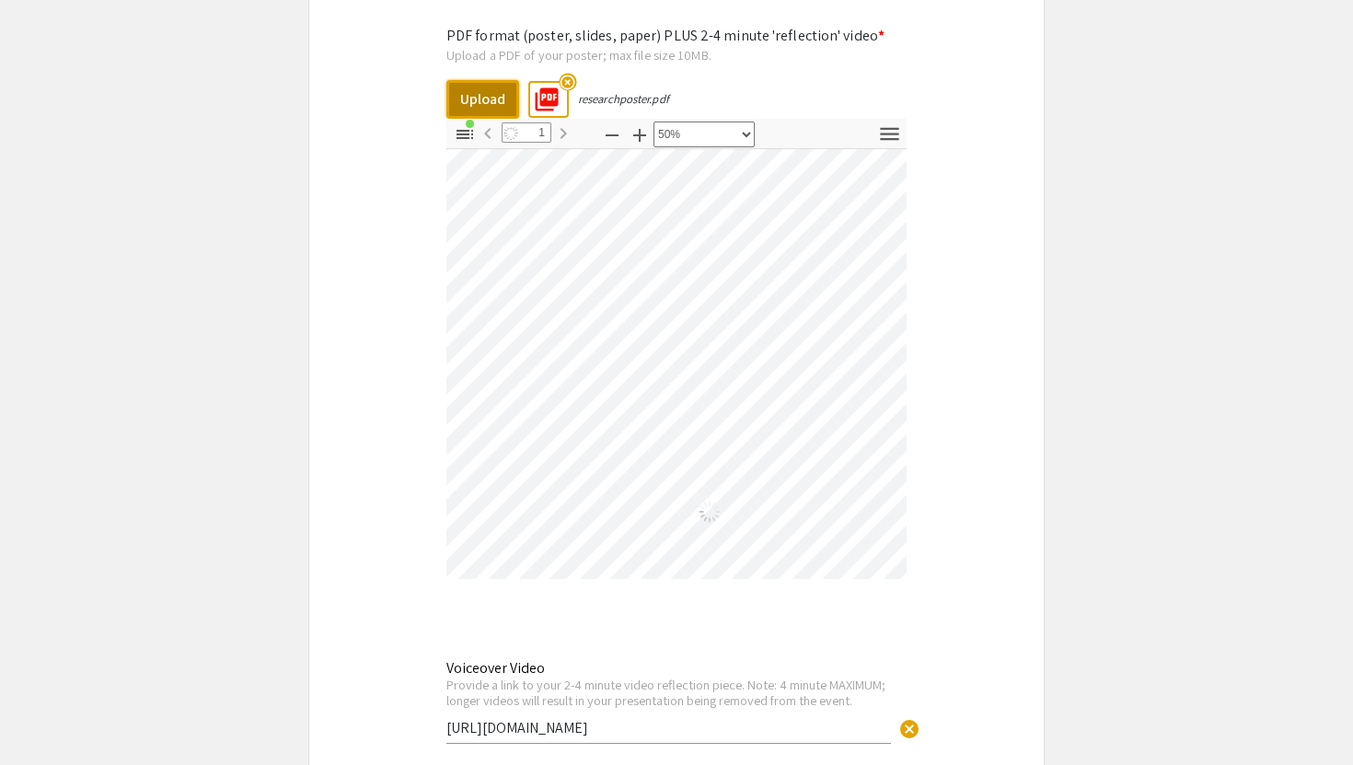
select select "custom"
click at [905, 198] on div at bounding box center [676, 364] width 460 height 430
click at [893, 362] on div at bounding box center [676, 364] width 460 height 430
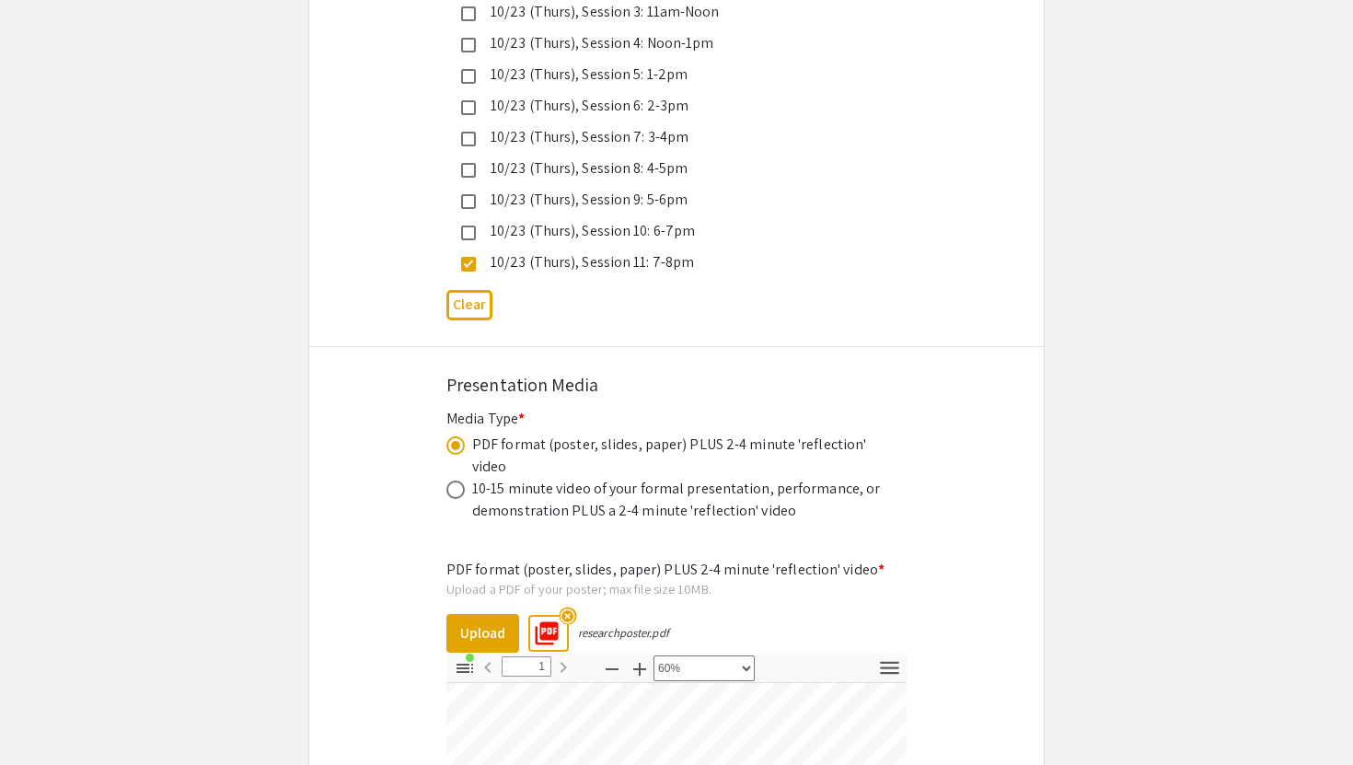
scroll to position [6181, 0]
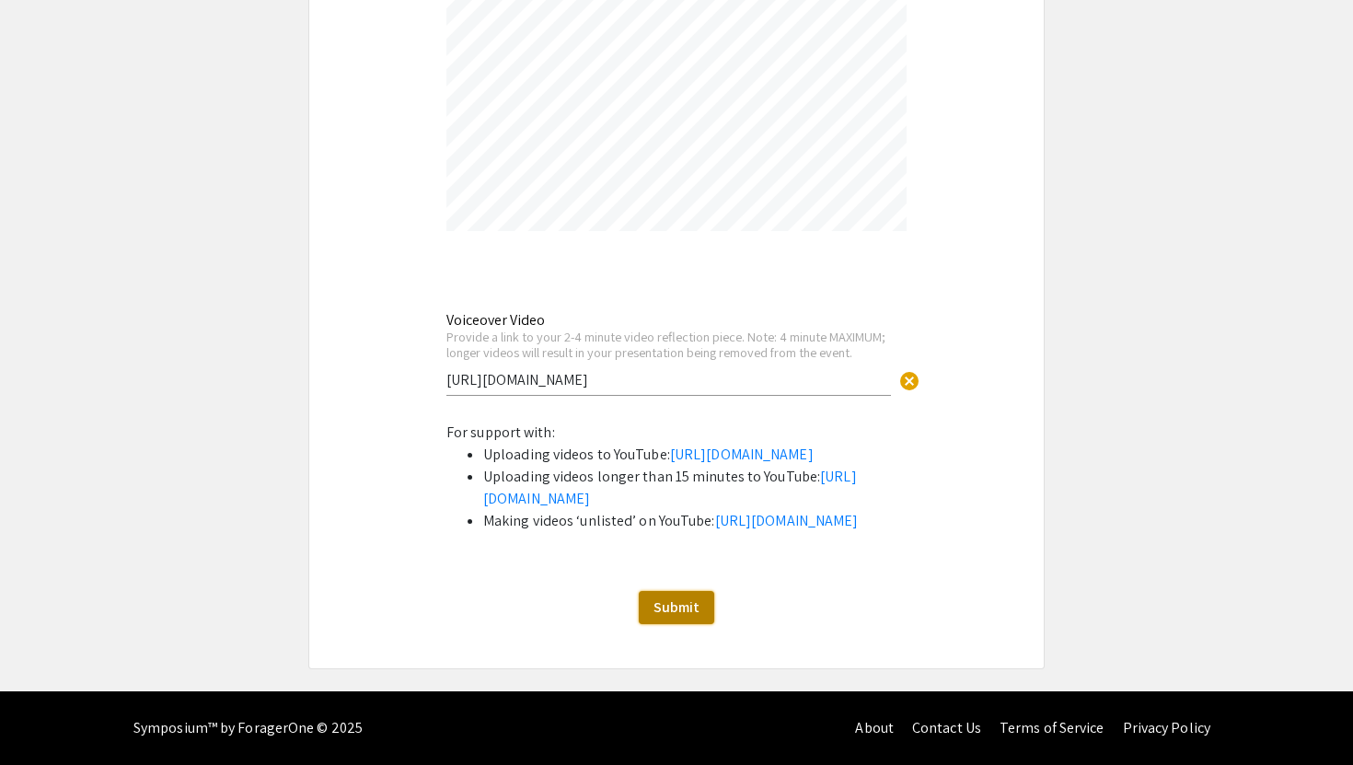
click at [683, 600] on span "Submit" at bounding box center [677, 606] width 46 height 19
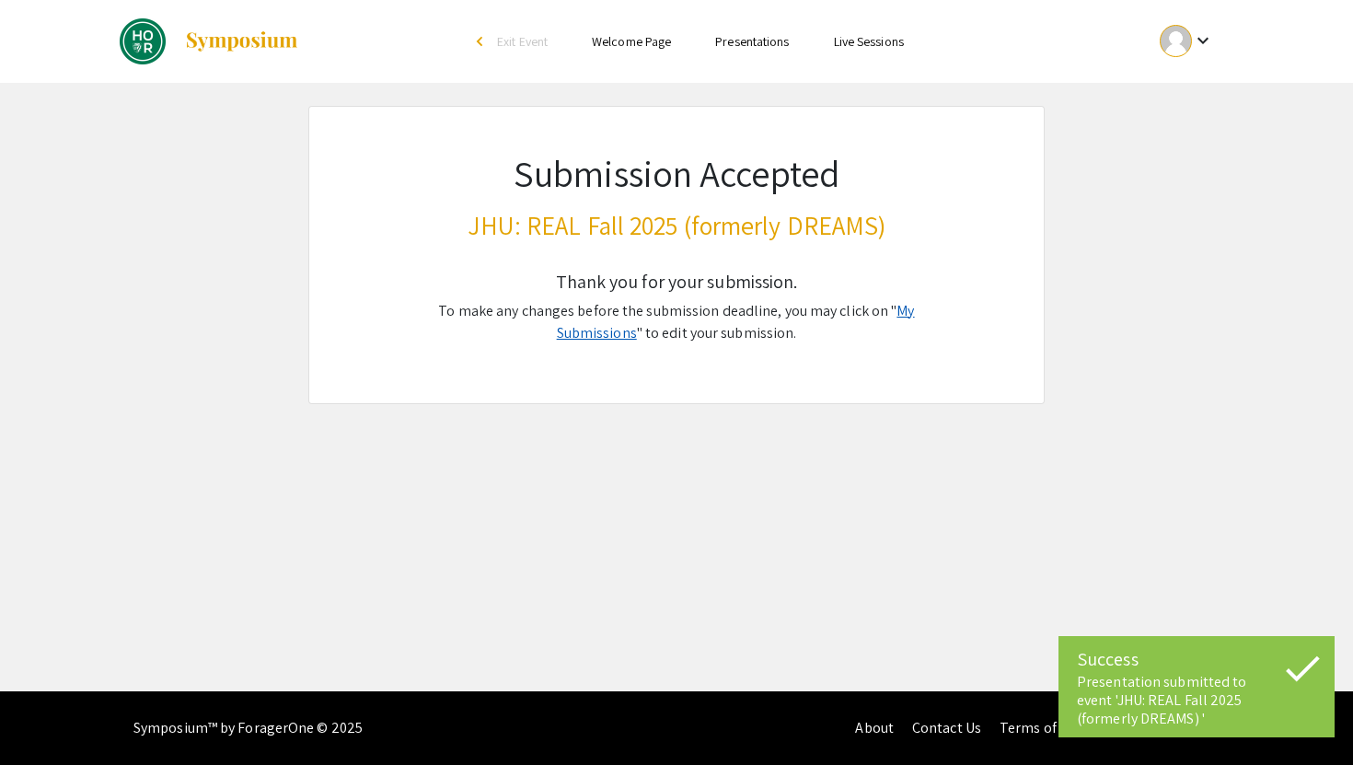
click at [874, 306] on link "My Submissions" at bounding box center [736, 321] width 358 height 41
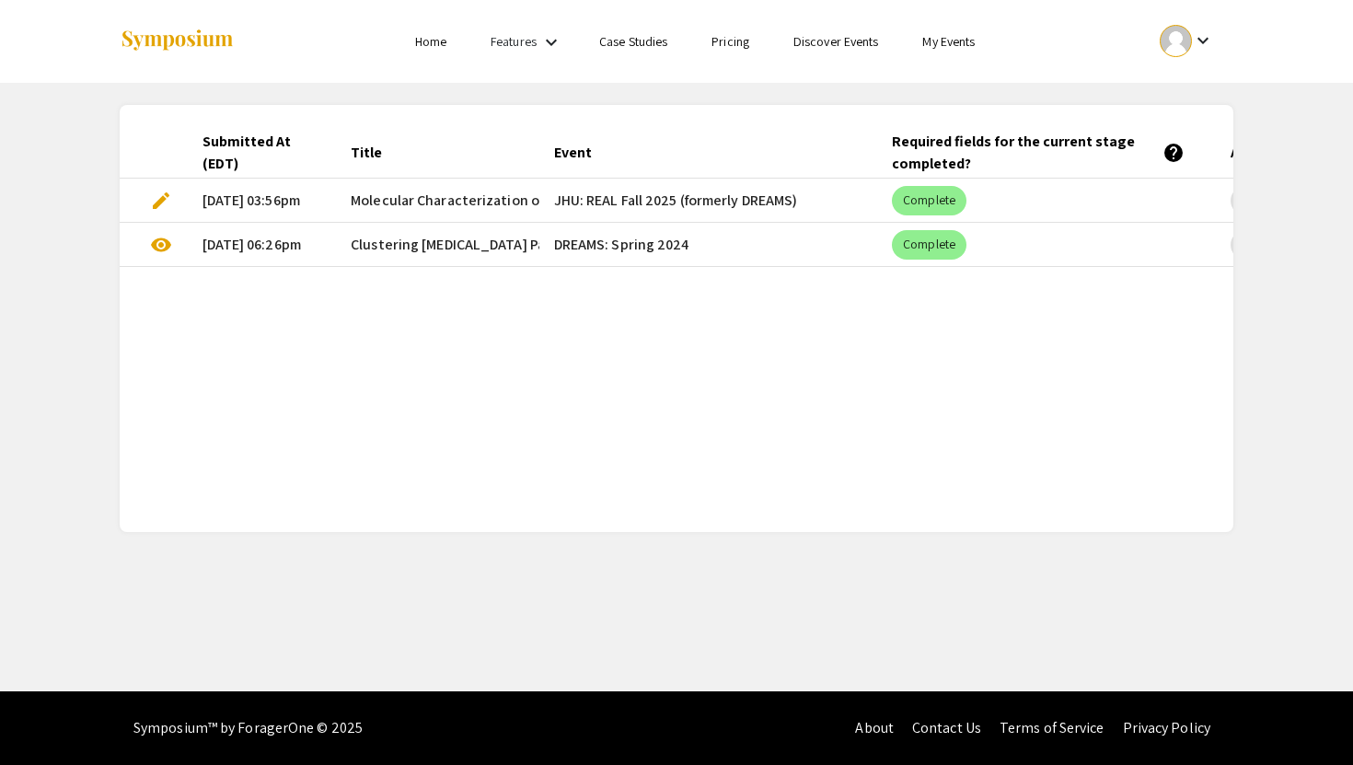
click at [161, 193] on span "edit" at bounding box center [161, 201] width 22 height 22
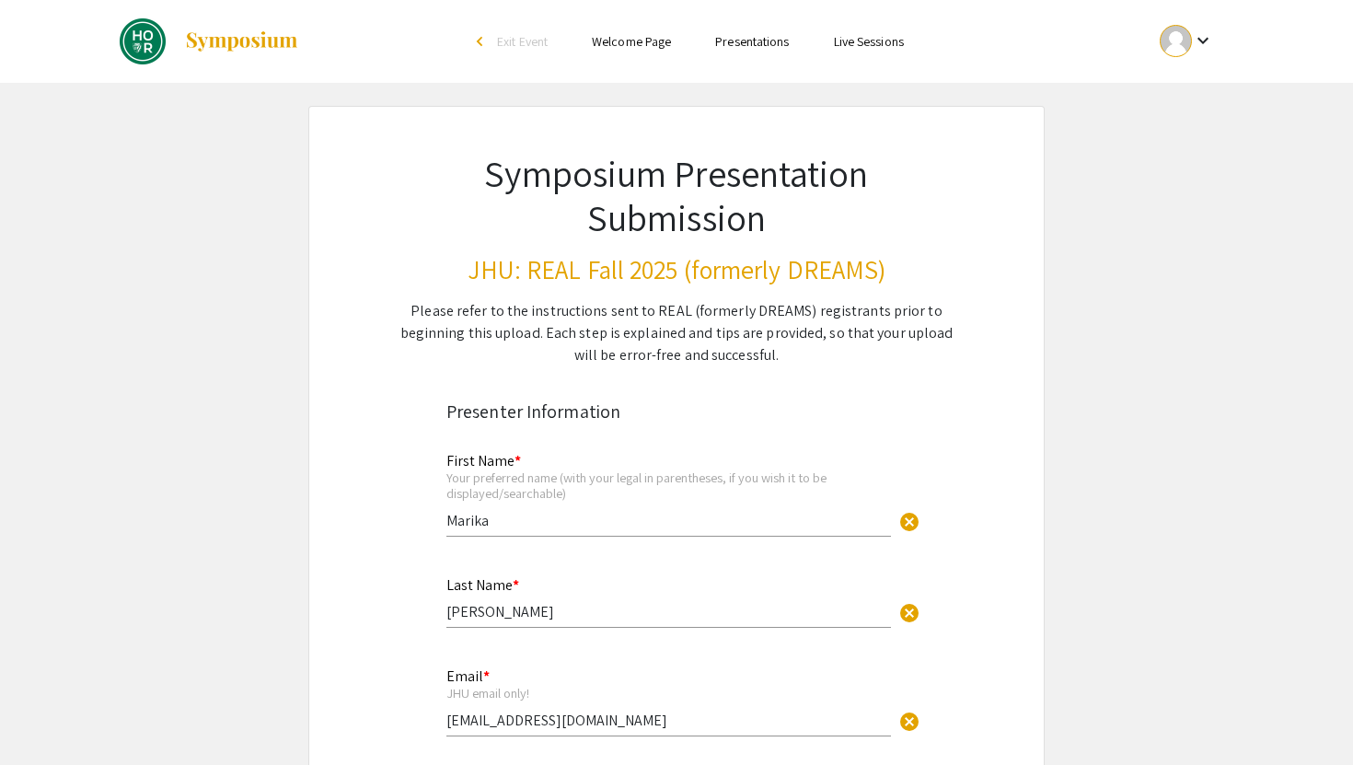
type input "0"
select select "custom"
